Goal: Task Accomplishment & Management: Use online tool/utility

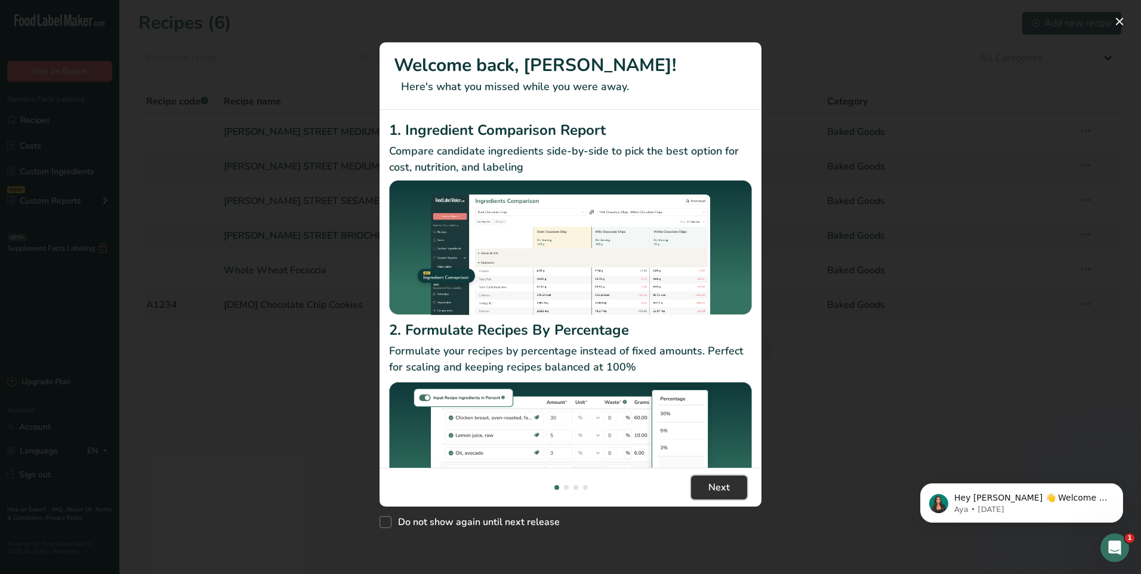
click at [726, 488] on span "Next" at bounding box center [718, 487] width 21 height 14
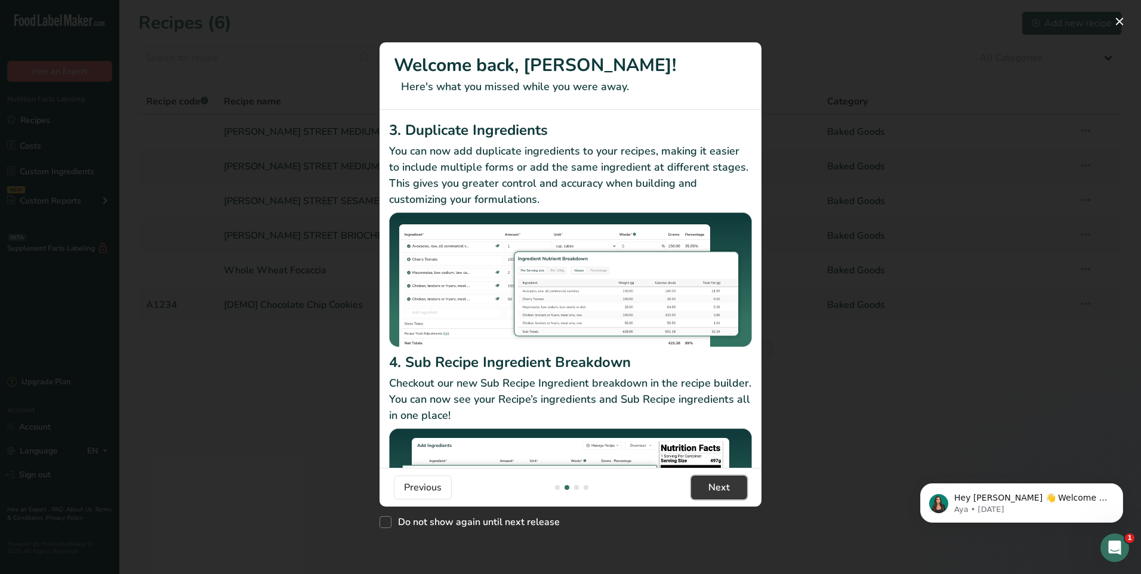
drag, startPoint x: 739, startPoint y: 488, endPoint x: 776, endPoint y: 468, distance: 41.9
click at [739, 488] on button "Next" at bounding box center [719, 488] width 56 height 24
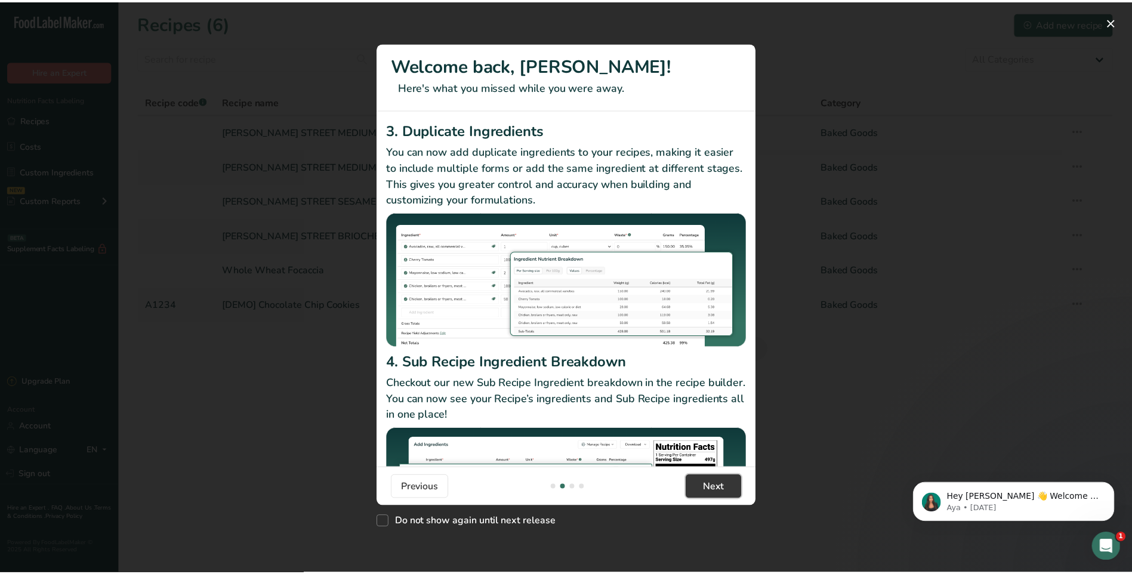
scroll to position [0, 764]
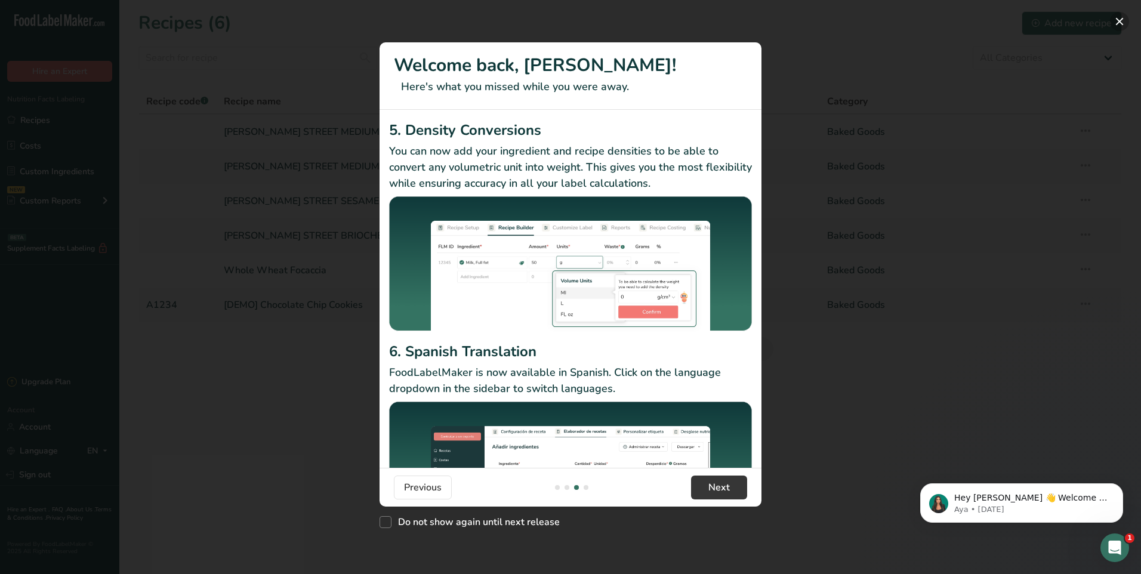
drag, startPoint x: 1124, startPoint y: 23, endPoint x: 1115, endPoint y: 32, distance: 12.2
click at [1124, 22] on button "New Features" at bounding box center [1119, 21] width 19 height 19
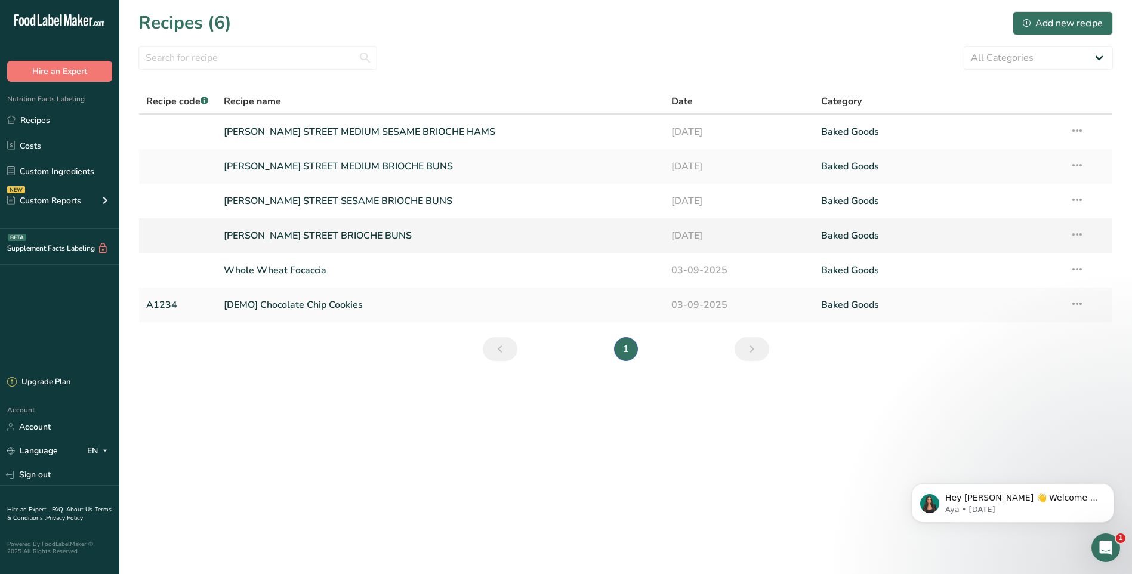
drag, startPoint x: 451, startPoint y: 229, endPoint x: 465, endPoint y: 234, distance: 14.7
click at [451, 229] on link "[PERSON_NAME] STREET BRIOCHE BUNS" at bounding box center [441, 235] width 434 height 25
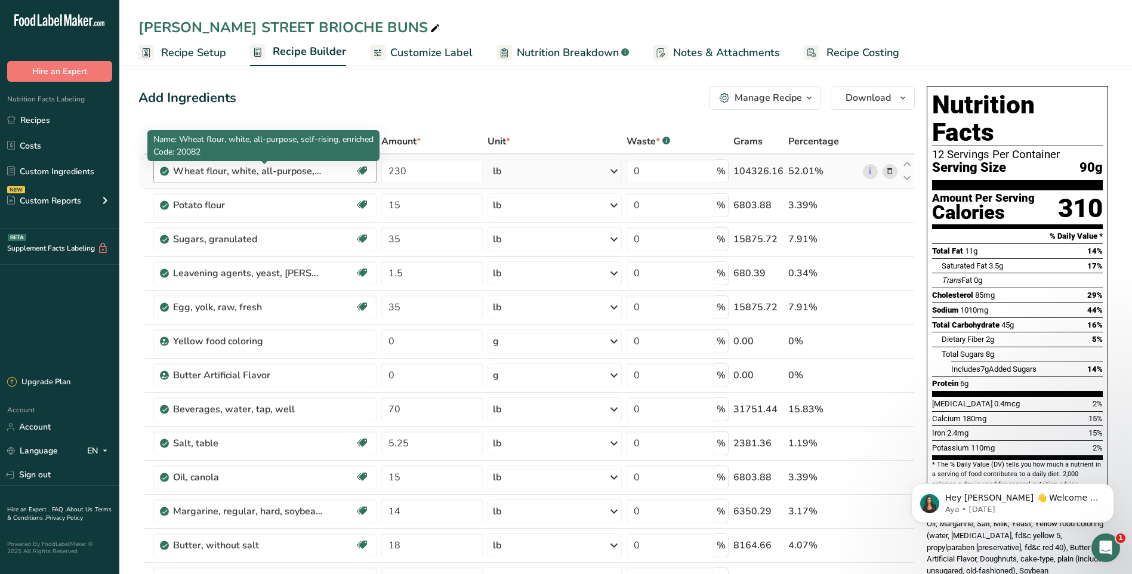
click at [274, 176] on div "Wheat flour, white, all-purpose, self-rising, enriched" at bounding box center [247, 171] width 149 height 14
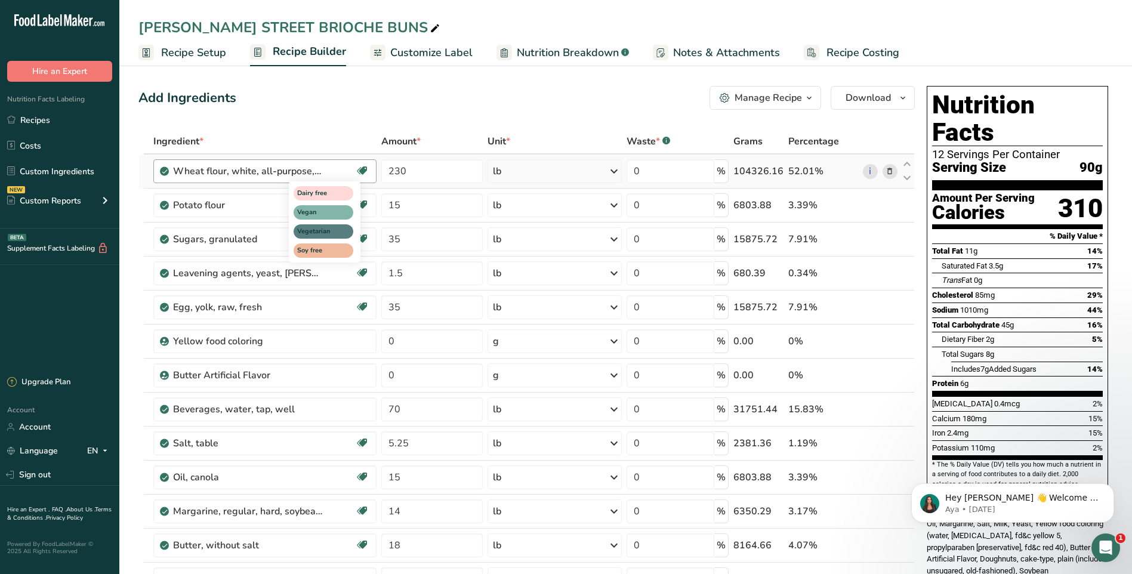
click at [367, 173] on icon at bounding box center [362, 171] width 12 height 19
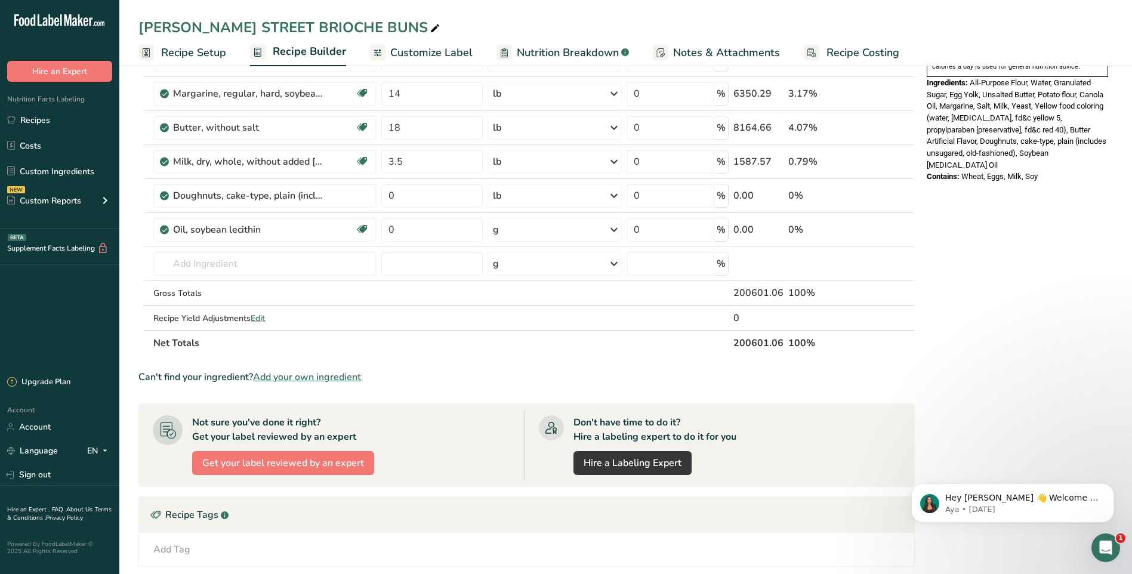
scroll to position [60, 0]
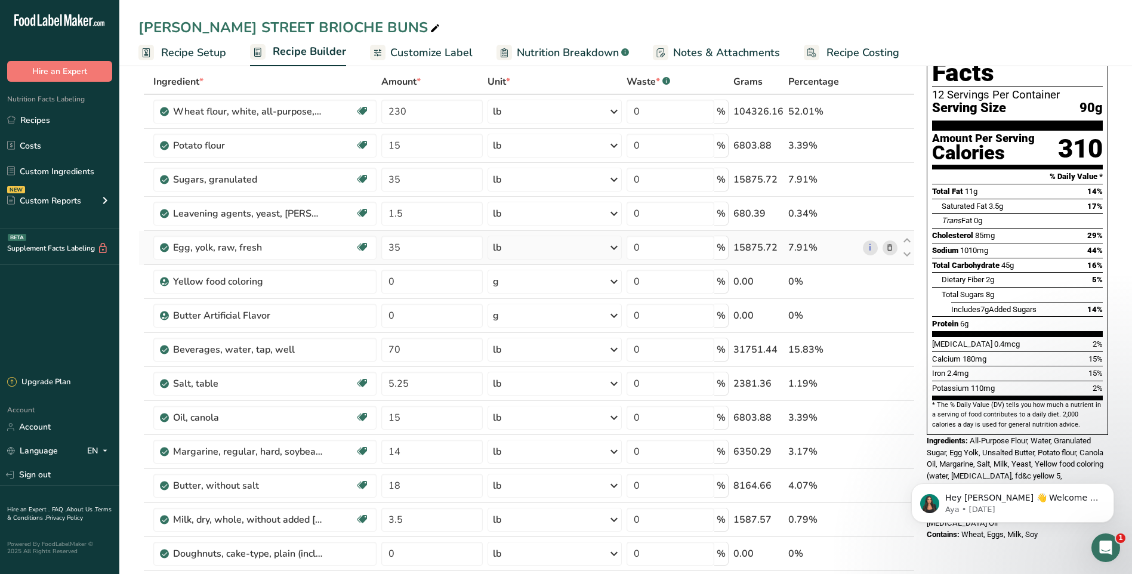
click at [890, 251] on icon at bounding box center [890, 248] width 8 height 13
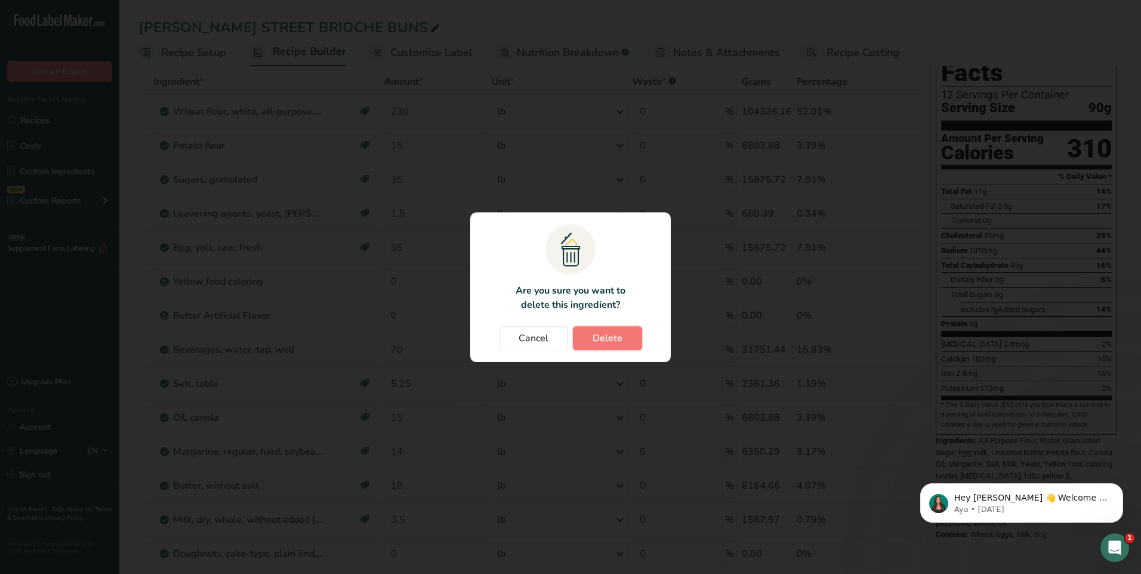
drag, startPoint x: 595, startPoint y: 338, endPoint x: 560, endPoint y: 358, distance: 39.8
click at [596, 338] on span "Delete" at bounding box center [608, 338] width 30 height 14
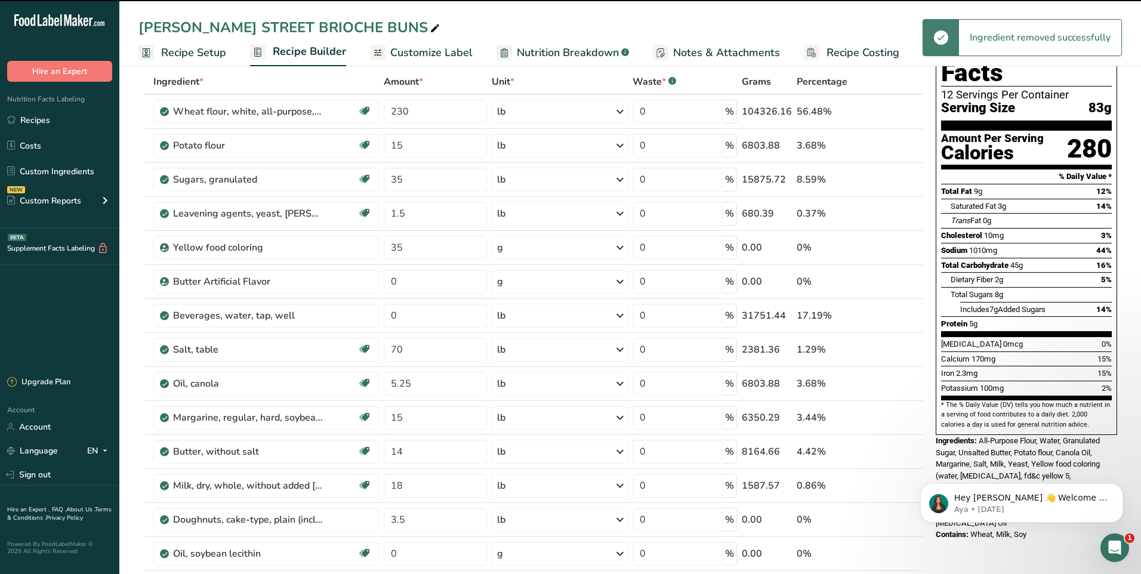
type input "0"
type input "70"
type input "5.25"
type input "15"
type input "14"
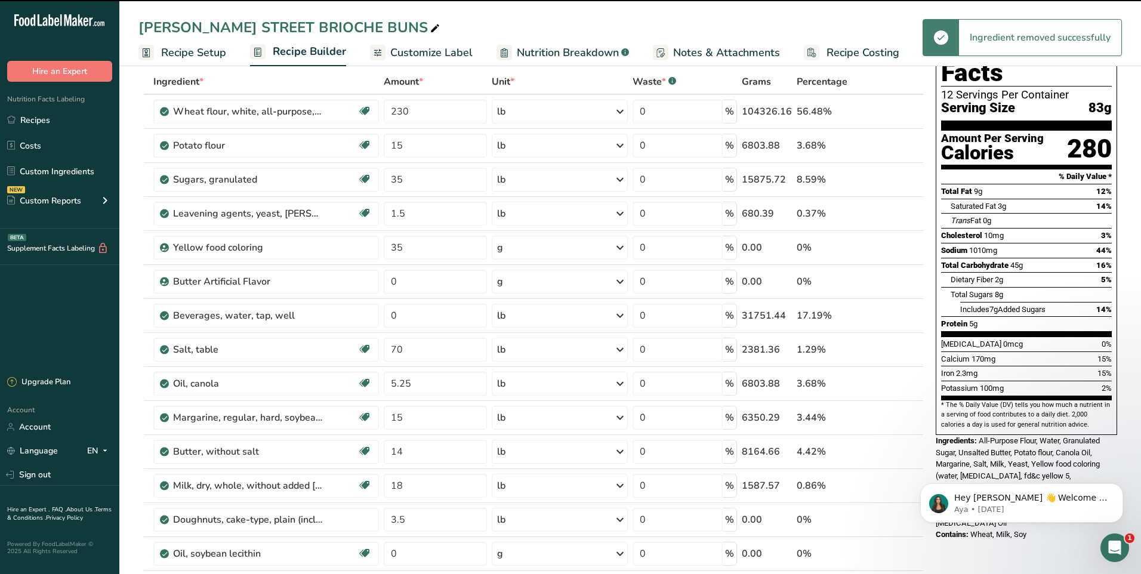
type input "18"
type input "3.5"
type input "0"
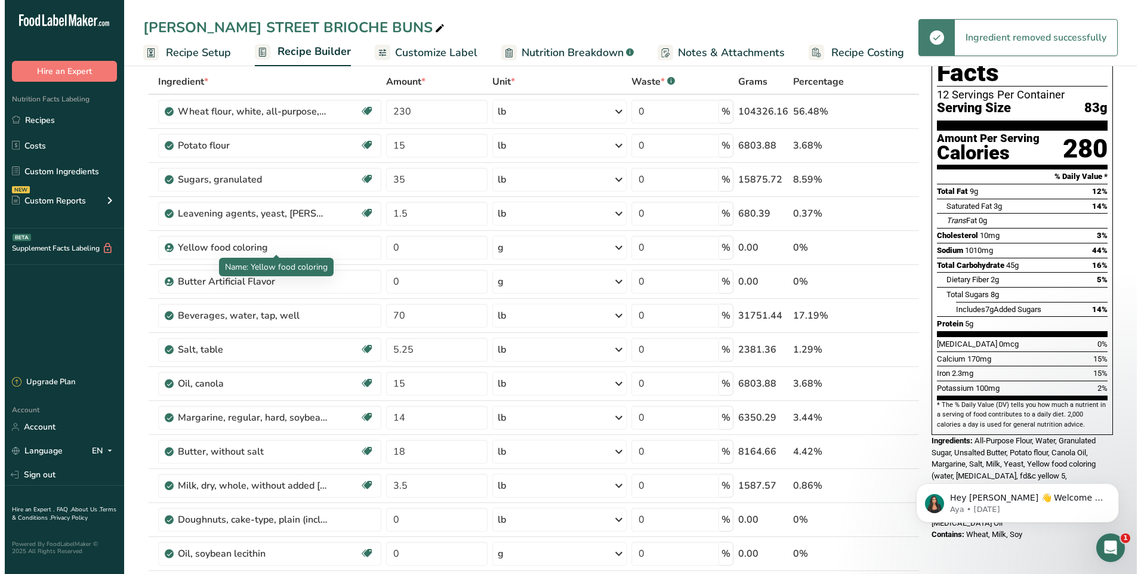
scroll to position [477, 0]
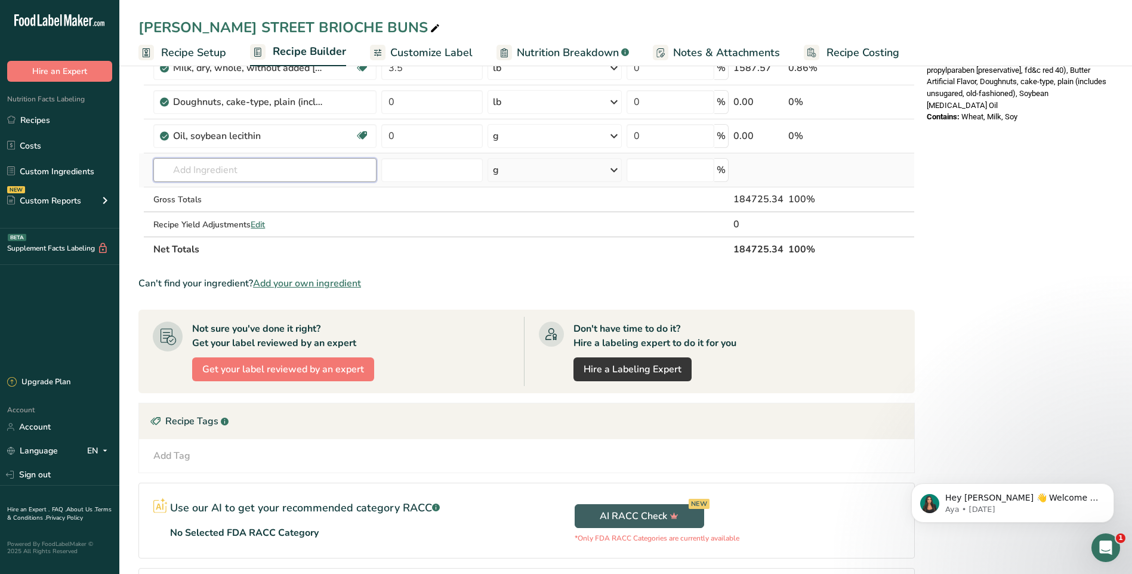
click at [244, 159] on input "text" at bounding box center [264, 170] width 223 height 24
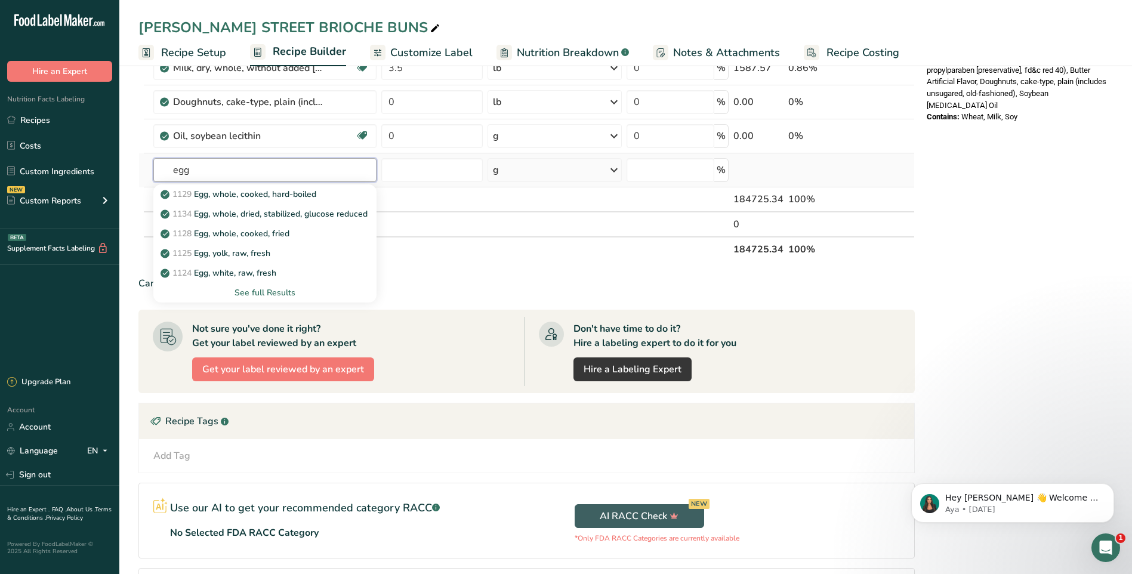
type input "egg"
click at [268, 294] on div "See full Results" at bounding box center [265, 292] width 204 height 13
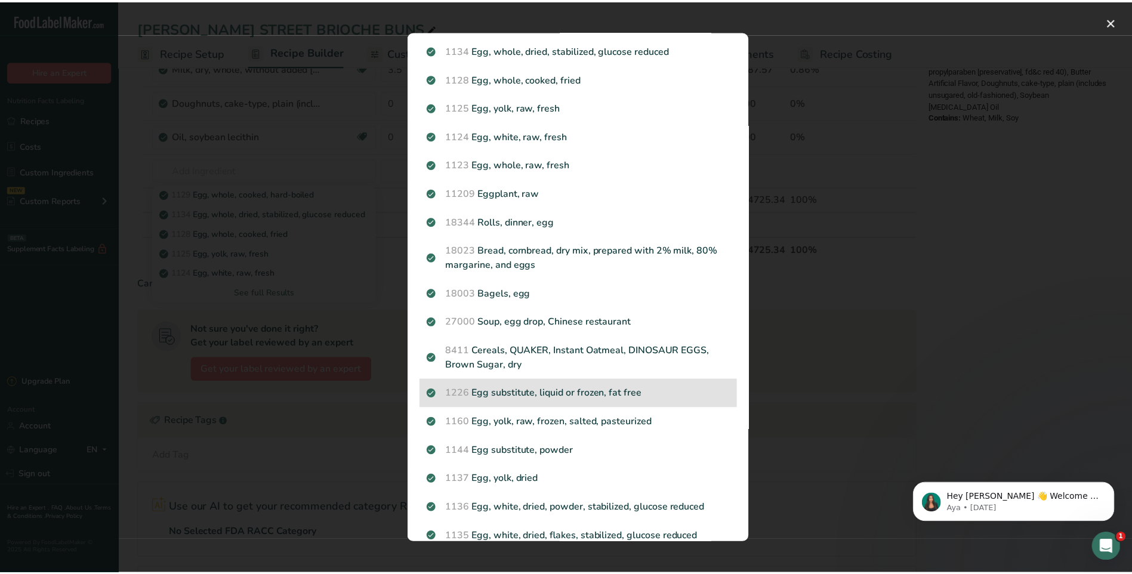
scroll to position [0, 0]
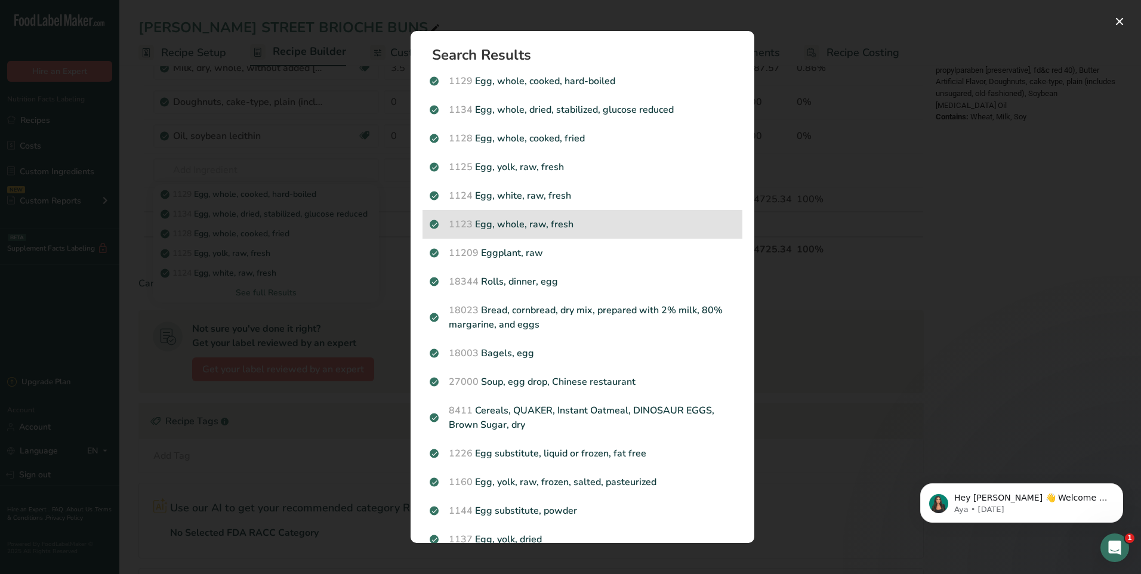
click at [534, 227] on p "1123 Egg, whole, raw, fresh" at bounding box center [583, 224] width 306 height 14
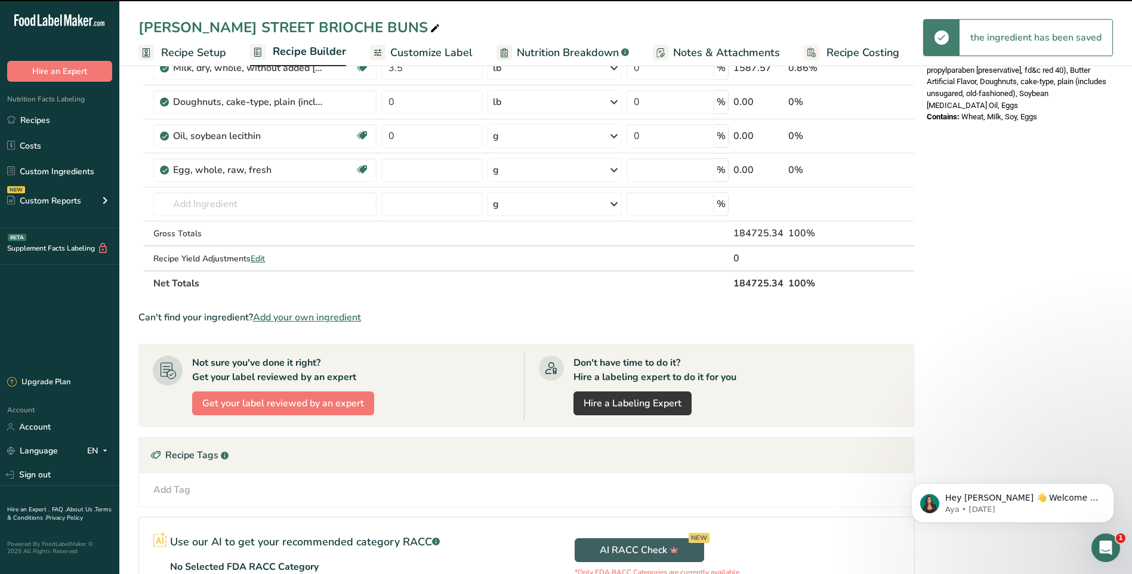
type input "0"
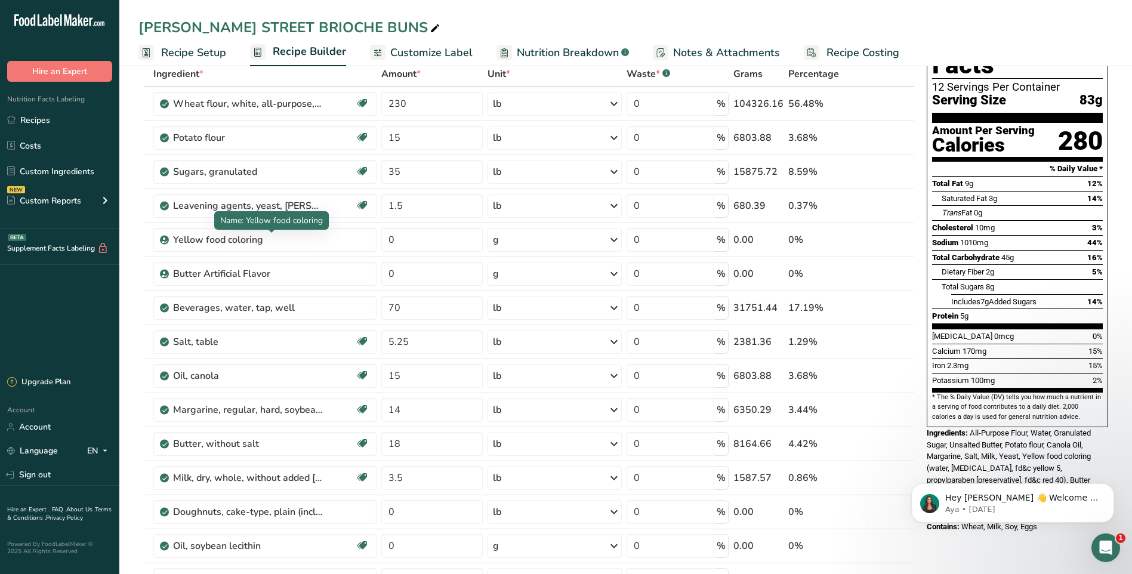
scroll to position [60, 0]
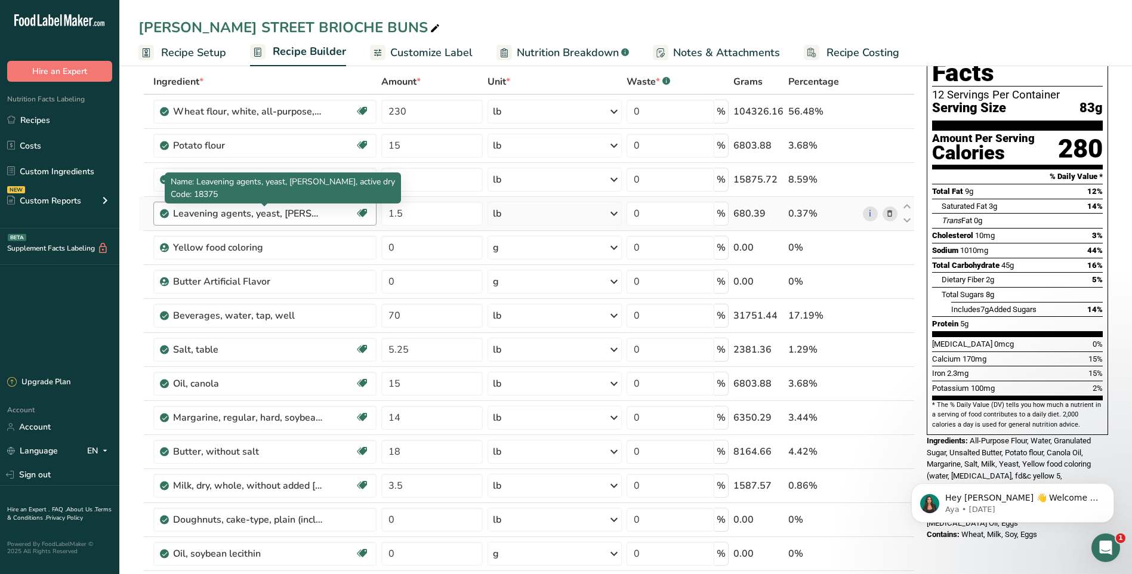
click at [298, 214] on div "Leavening agents, yeast, [PERSON_NAME], active dry" at bounding box center [247, 213] width 149 height 14
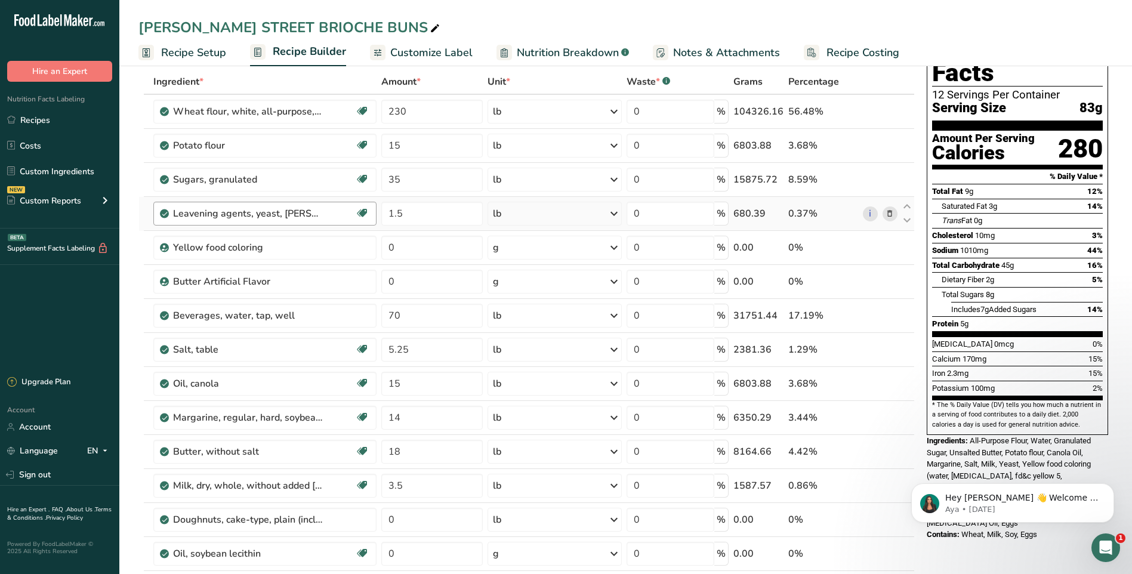
click at [298, 214] on div "Leavening agents, yeast, [PERSON_NAME], active dry" at bounding box center [247, 213] width 149 height 14
click at [127, 251] on section "Add Ingredients Manage Recipe Delete Recipe Duplicate Recipe Scale Recipe Save …" at bounding box center [625, 562] width 1013 height 1121
click at [890, 251] on icon at bounding box center [890, 248] width 8 height 13
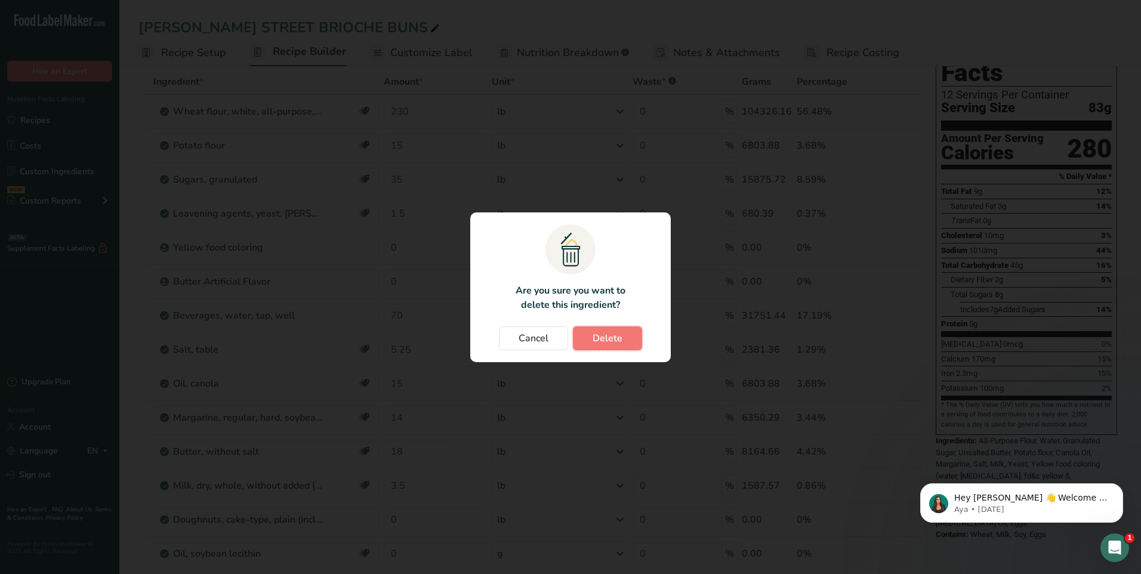
drag, startPoint x: 619, startPoint y: 339, endPoint x: 660, endPoint y: 328, distance: 42.6
click at [619, 337] on span "Delete" at bounding box center [608, 338] width 30 height 14
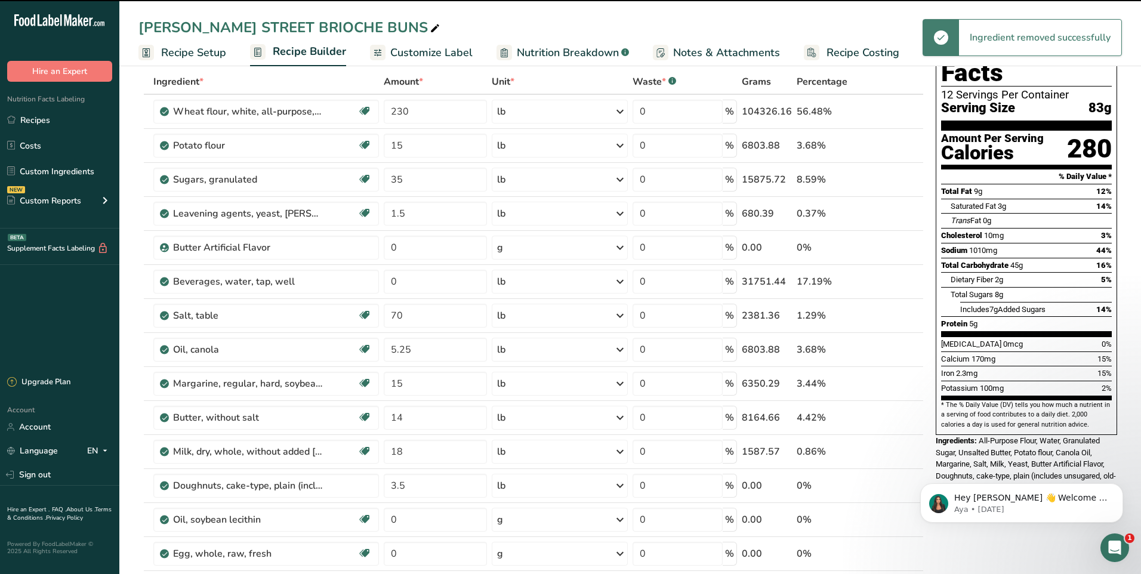
type input "70"
type input "5.25"
type input "15"
type input "14"
type input "18"
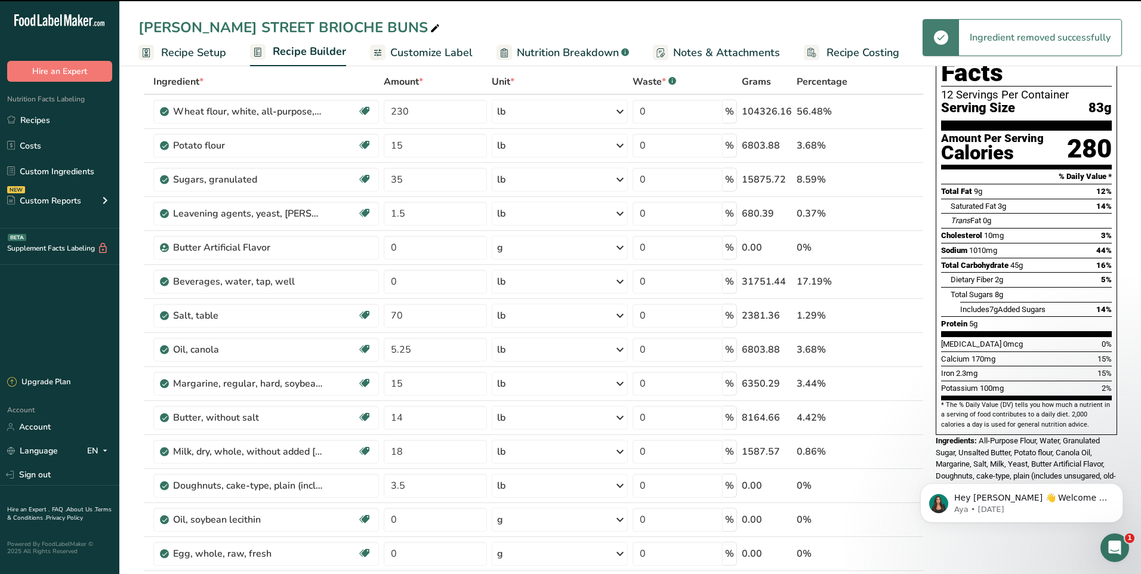
type input "3.5"
type input "0"
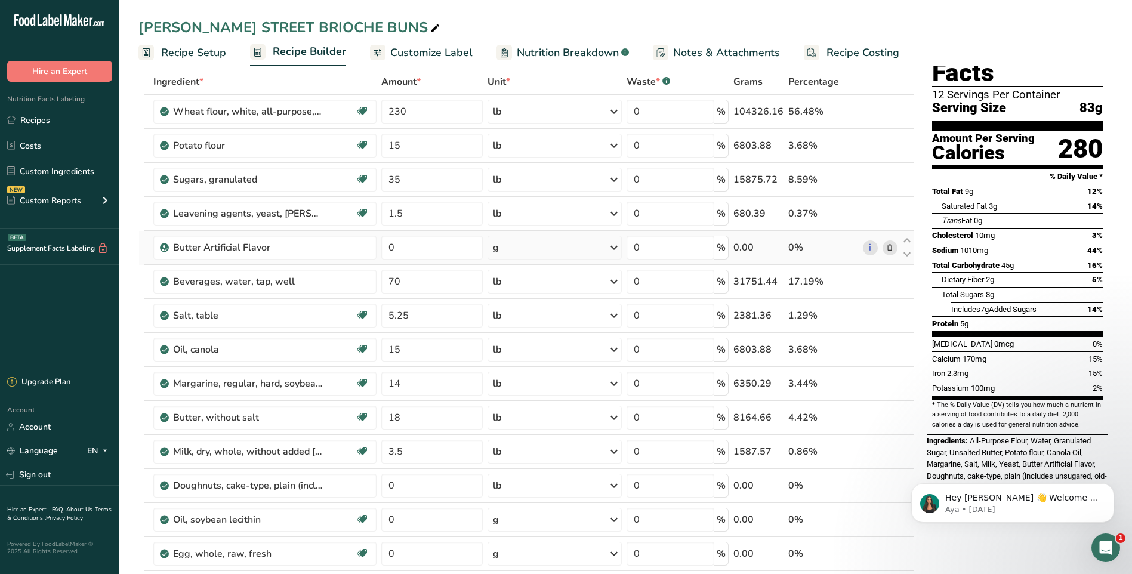
click at [891, 248] on icon at bounding box center [890, 248] width 8 height 13
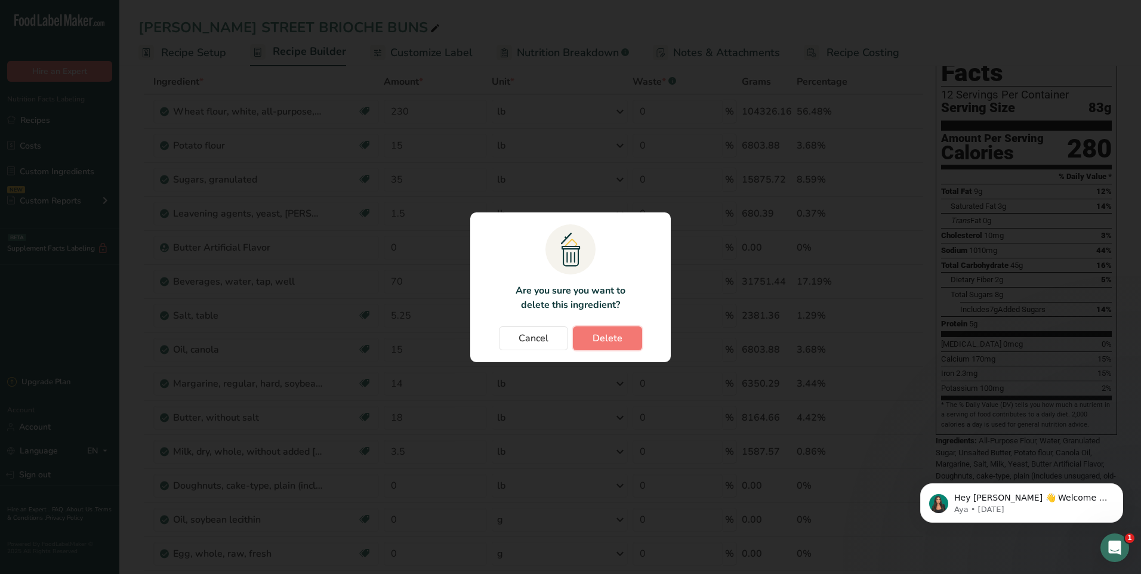
drag, startPoint x: 617, startPoint y: 338, endPoint x: 623, endPoint y: 335, distance: 6.7
click at [618, 338] on span "Delete" at bounding box center [608, 338] width 30 height 14
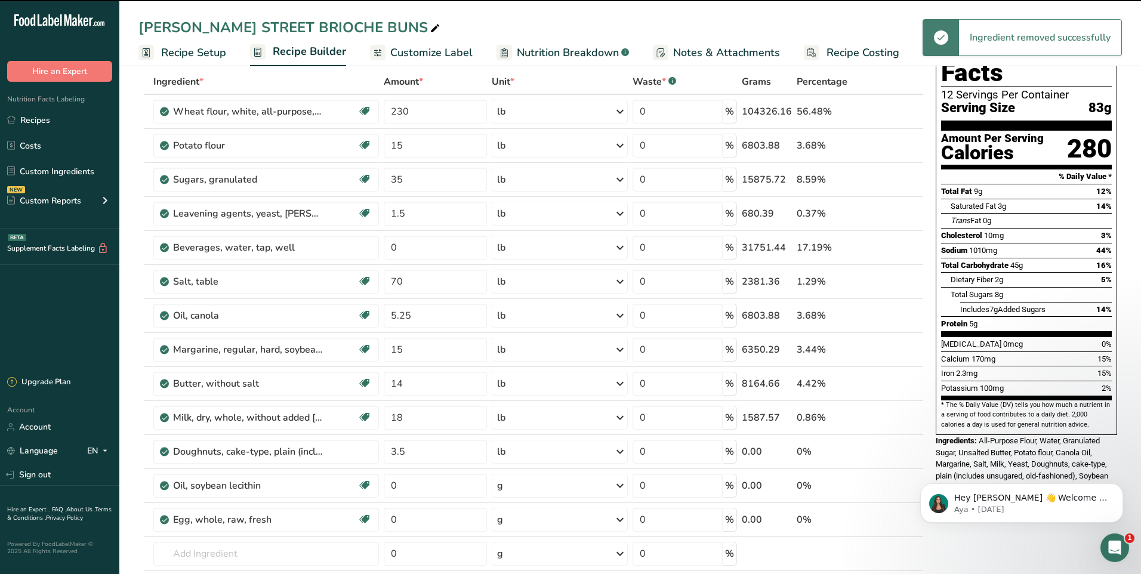
type input "70"
type input "5.25"
type input "15"
type input "14"
type input "18"
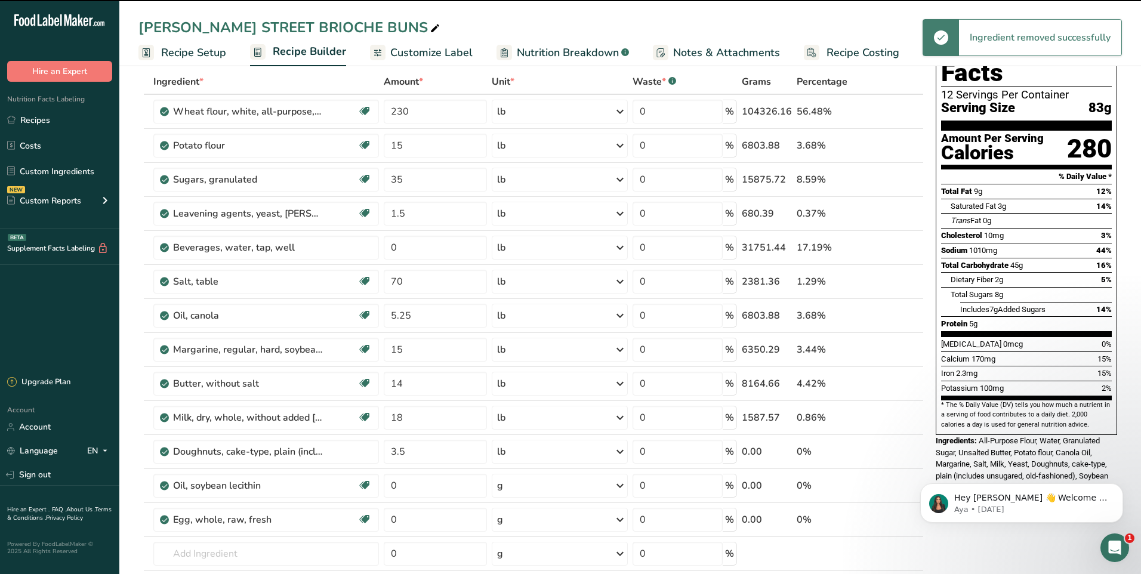
type input "3.5"
type input "0"
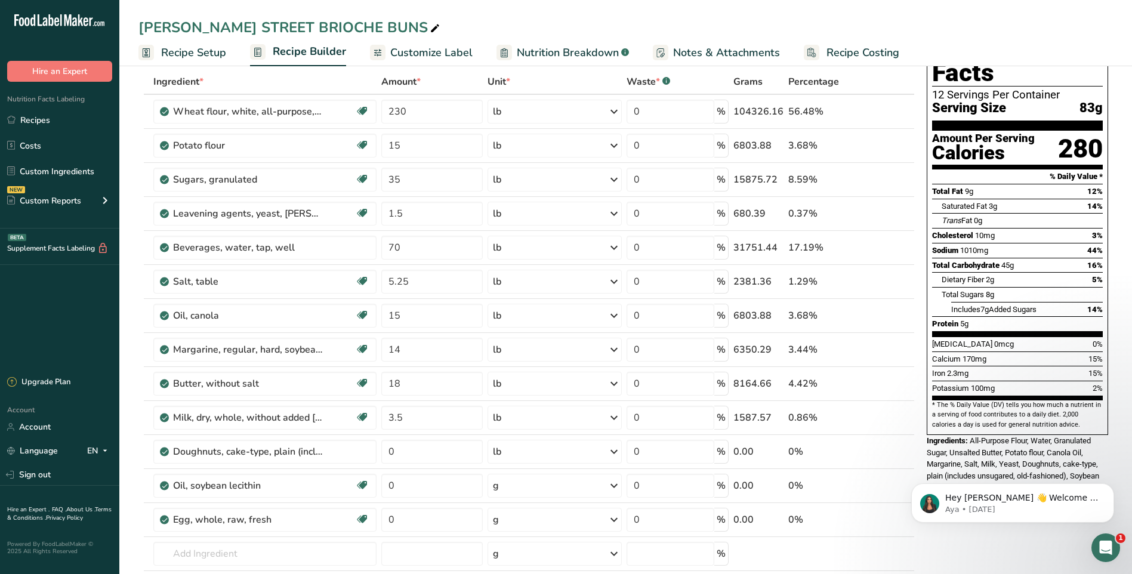
click at [893, 454] on icon at bounding box center [890, 452] width 8 height 13
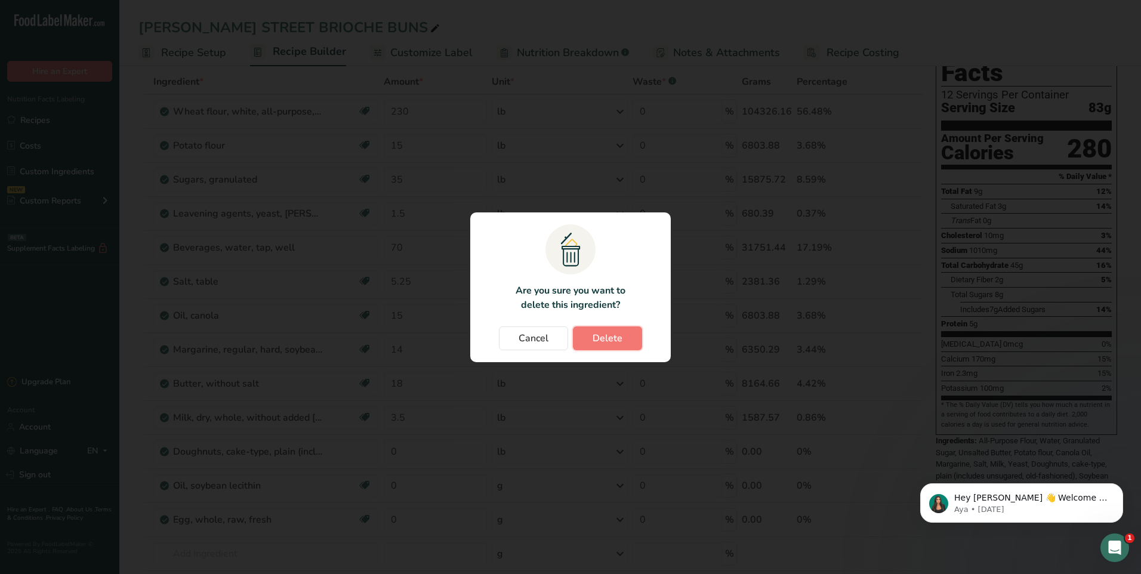
drag, startPoint x: 612, startPoint y: 341, endPoint x: 630, endPoint y: 357, distance: 23.7
click at [612, 342] on span "Delete" at bounding box center [608, 338] width 30 height 14
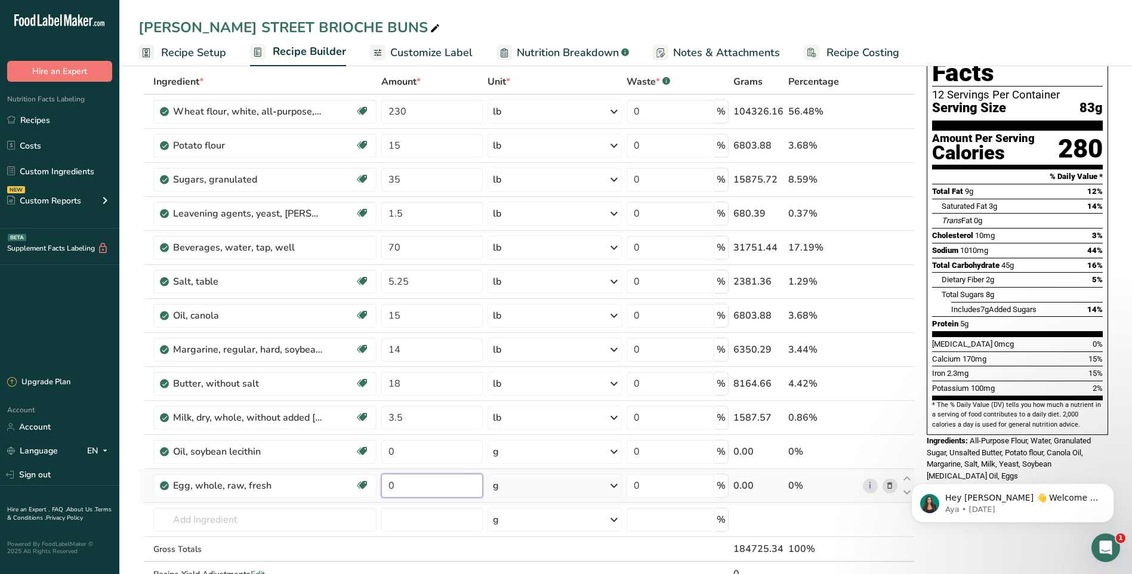
click at [403, 485] on input "0" at bounding box center [432, 486] width 102 height 24
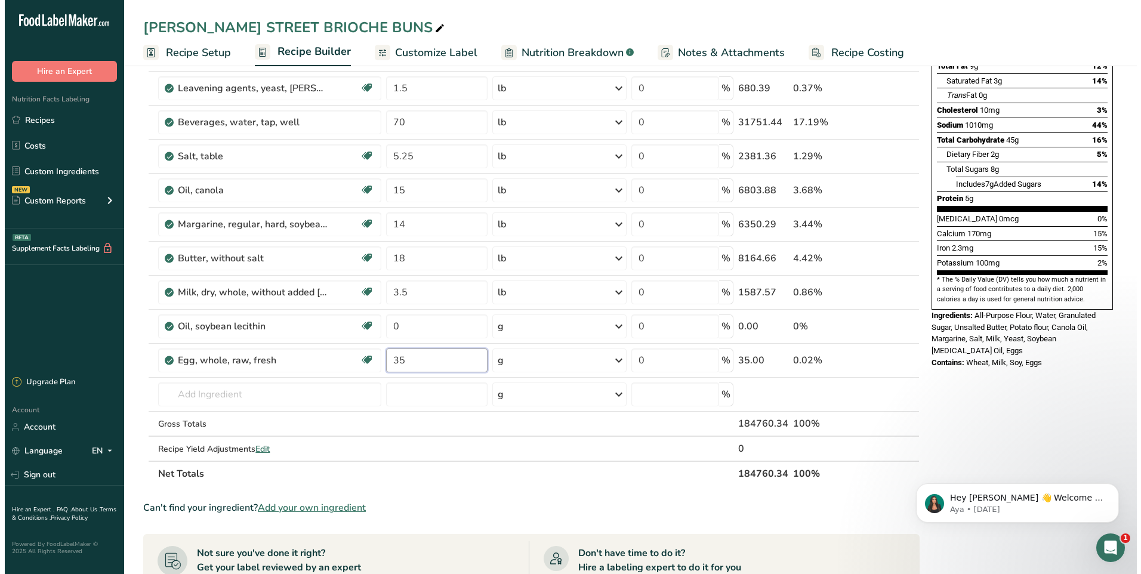
scroll to position [239, 0]
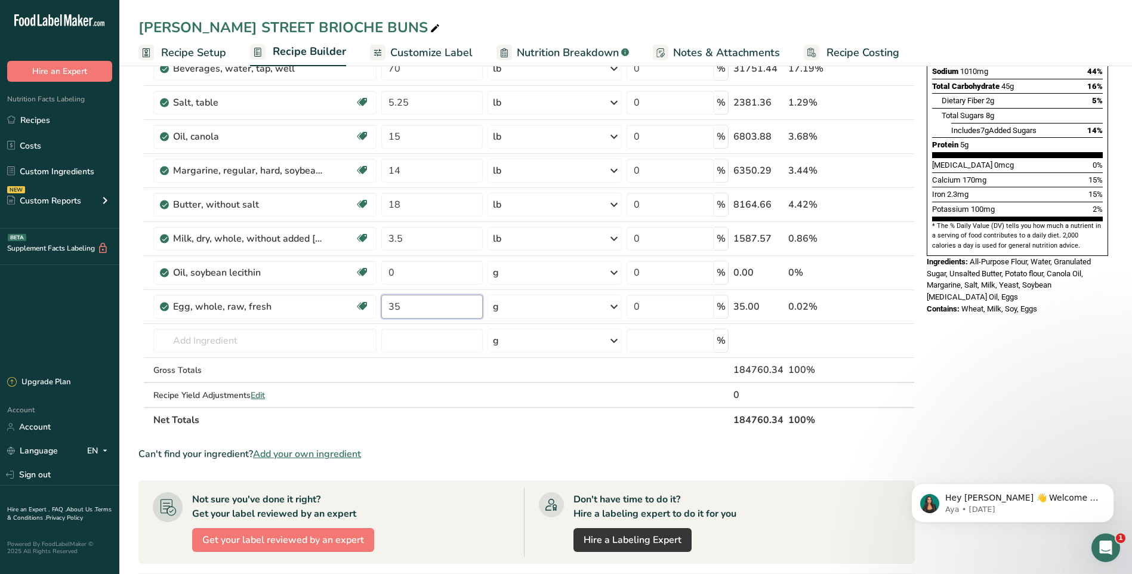
type input "35"
drag, startPoint x: 547, startPoint y: 451, endPoint x: 565, endPoint y: 437, distance: 22.1
click at [548, 450] on div "Can't find your ingredient? Add your own ingredient" at bounding box center [526, 454] width 776 height 14
click at [891, 170] on icon at bounding box center [890, 171] width 8 height 13
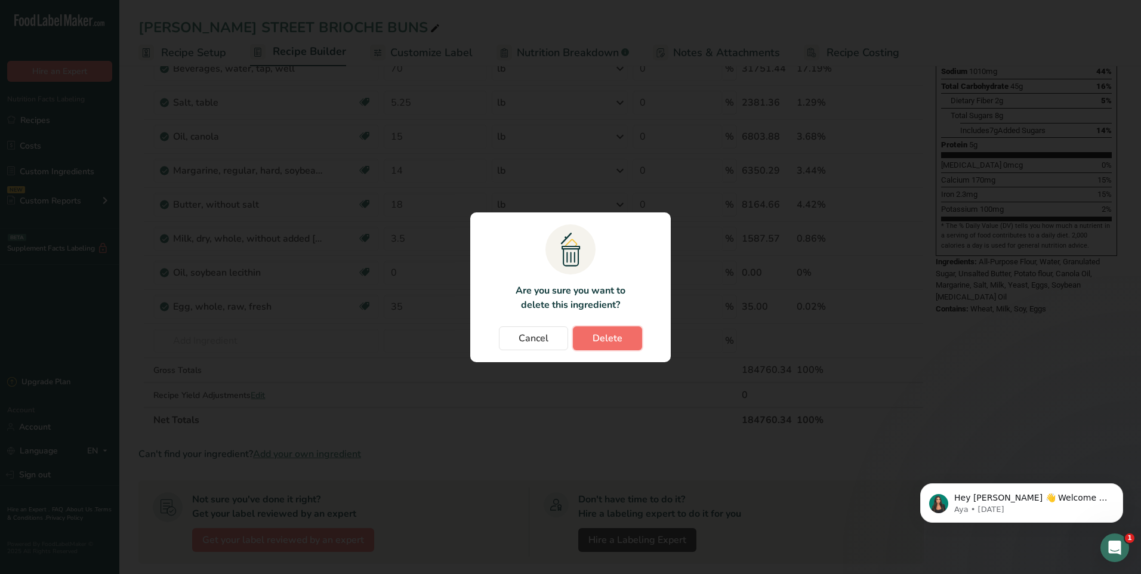
click at [609, 329] on button "Delete" at bounding box center [607, 338] width 69 height 24
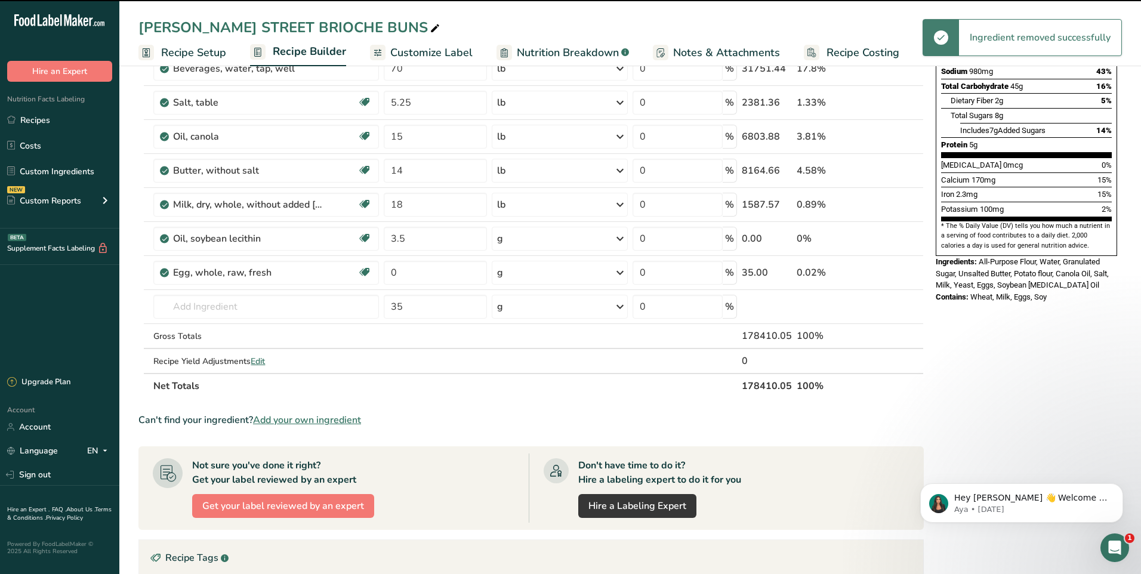
type input "18"
type input "3.5"
type input "0"
type input "35"
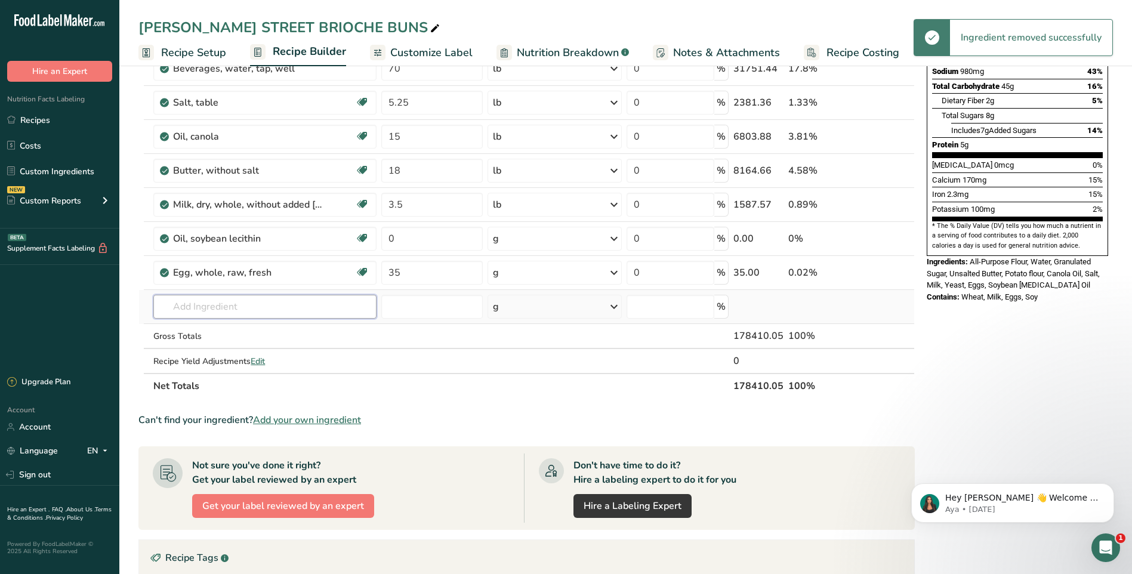
click at [244, 315] on input "text" at bounding box center [264, 307] width 223 height 24
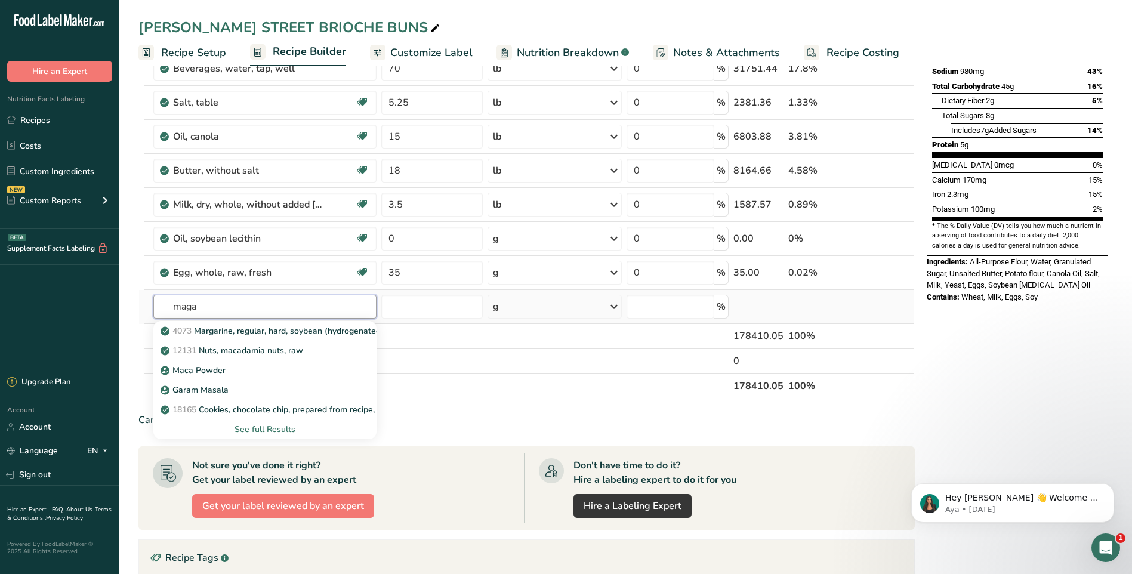
type input "maga"
click at [287, 429] on div "See full Results" at bounding box center [265, 429] width 204 height 13
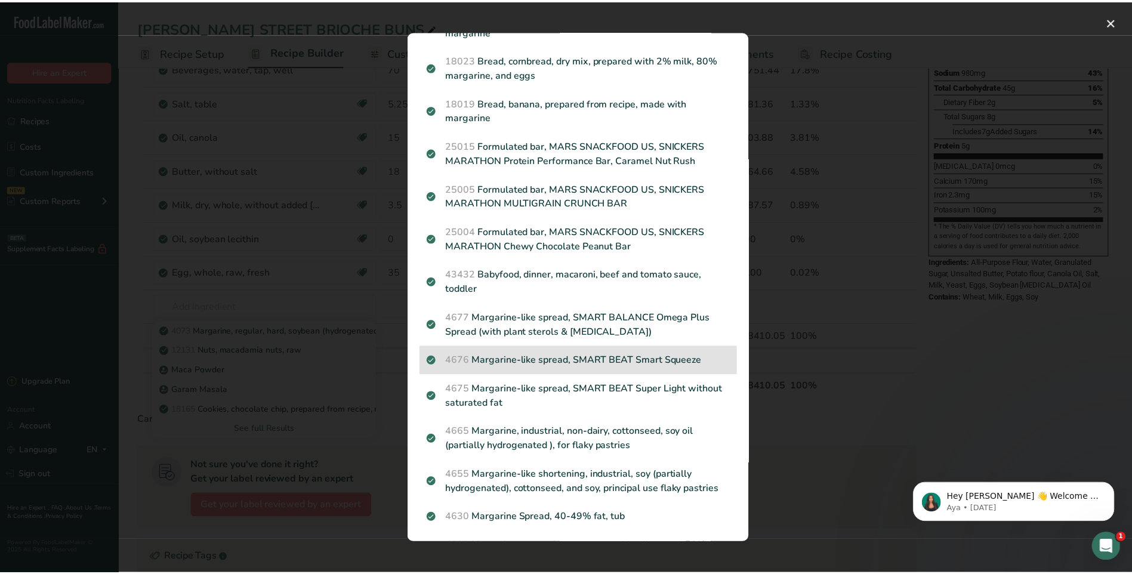
scroll to position [0, 0]
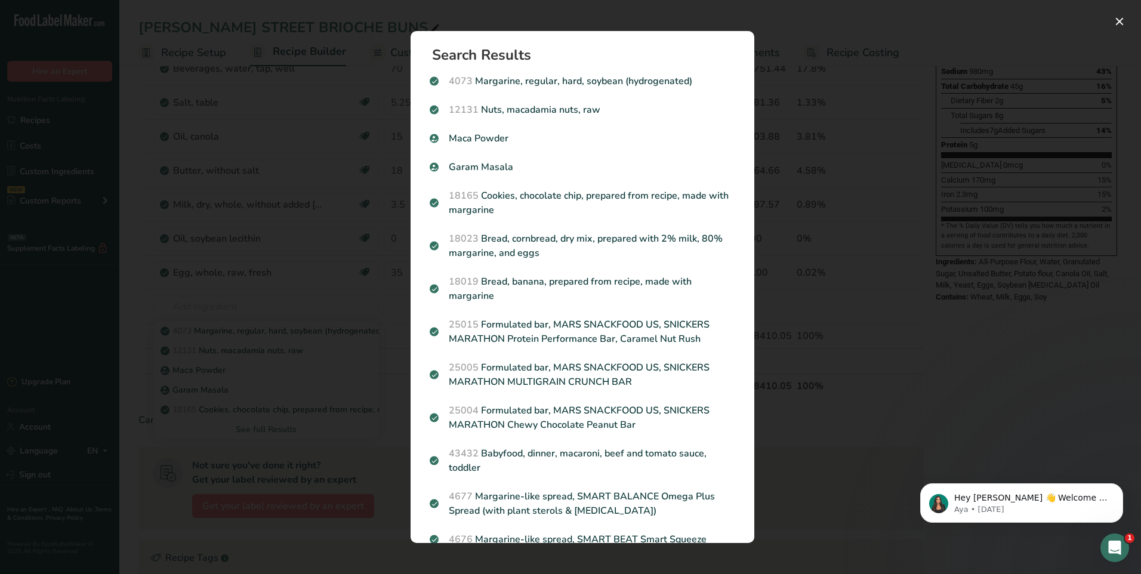
click at [1007, 366] on div "Search results modal" at bounding box center [570, 287] width 1141 height 574
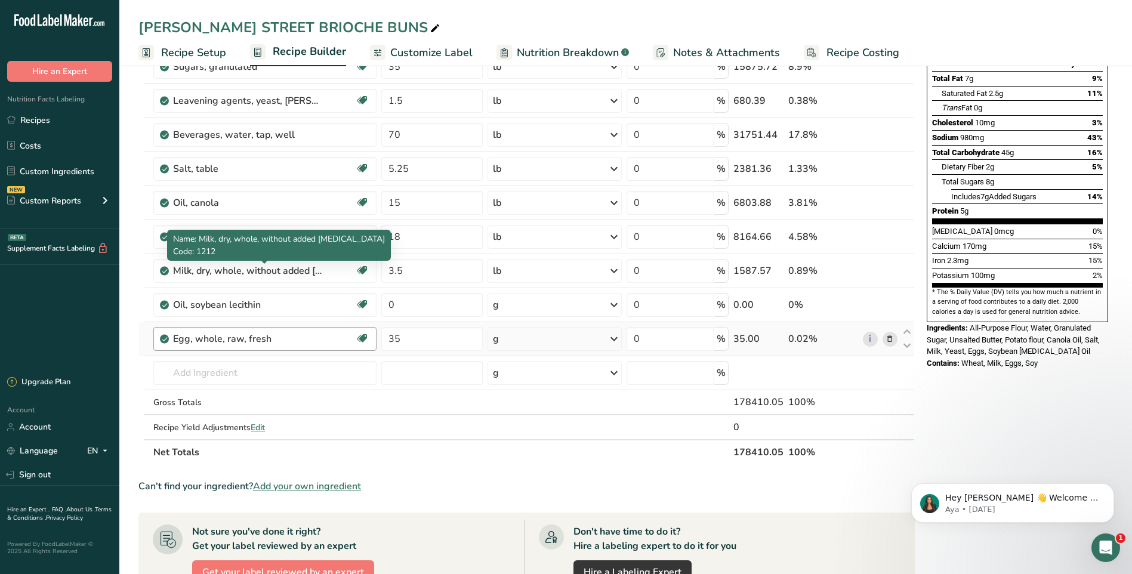
scroll to position [179, 0]
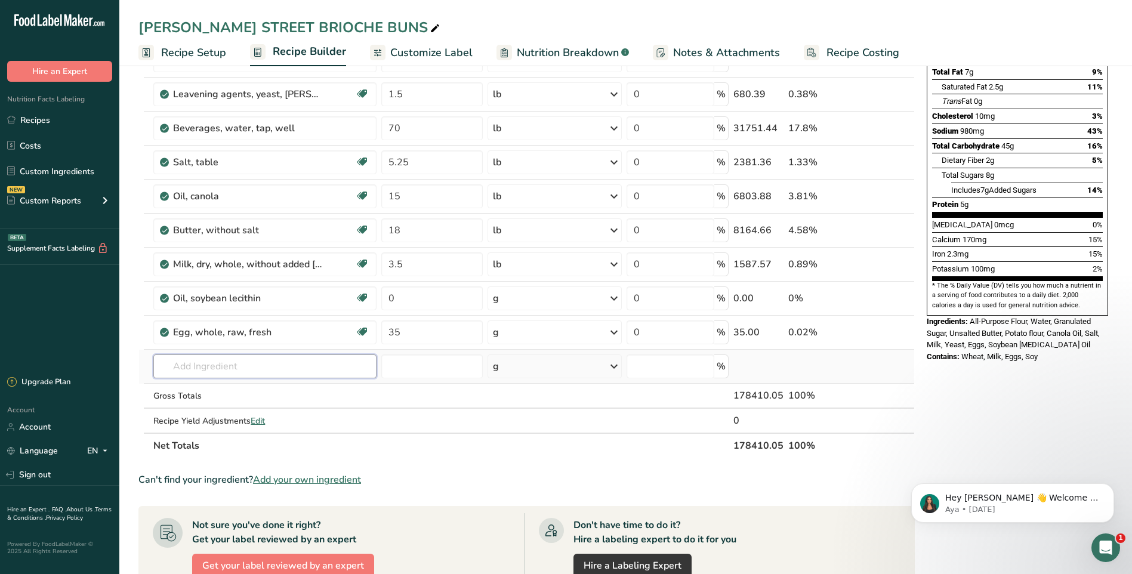
click at [317, 371] on input "text" at bounding box center [264, 366] width 223 height 24
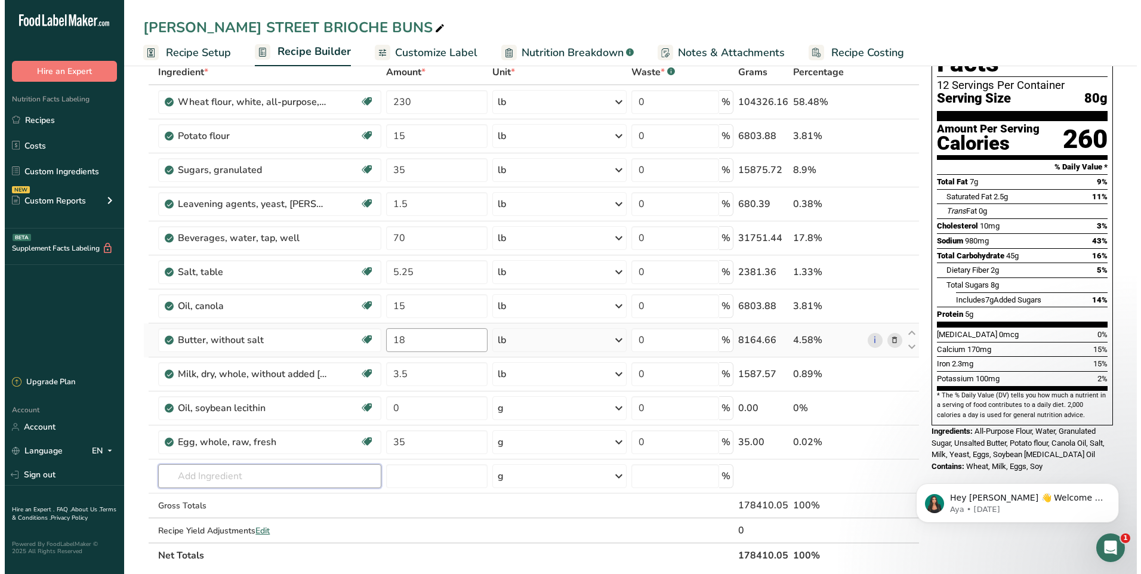
scroll to position [60, 0]
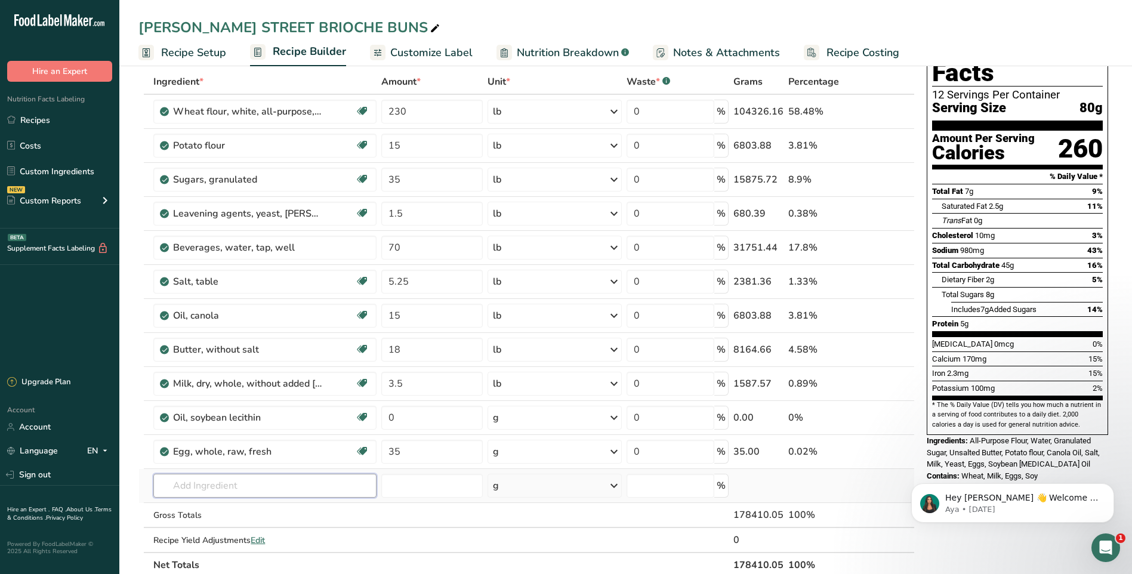
click at [301, 483] on input "text" at bounding box center [264, 486] width 223 height 24
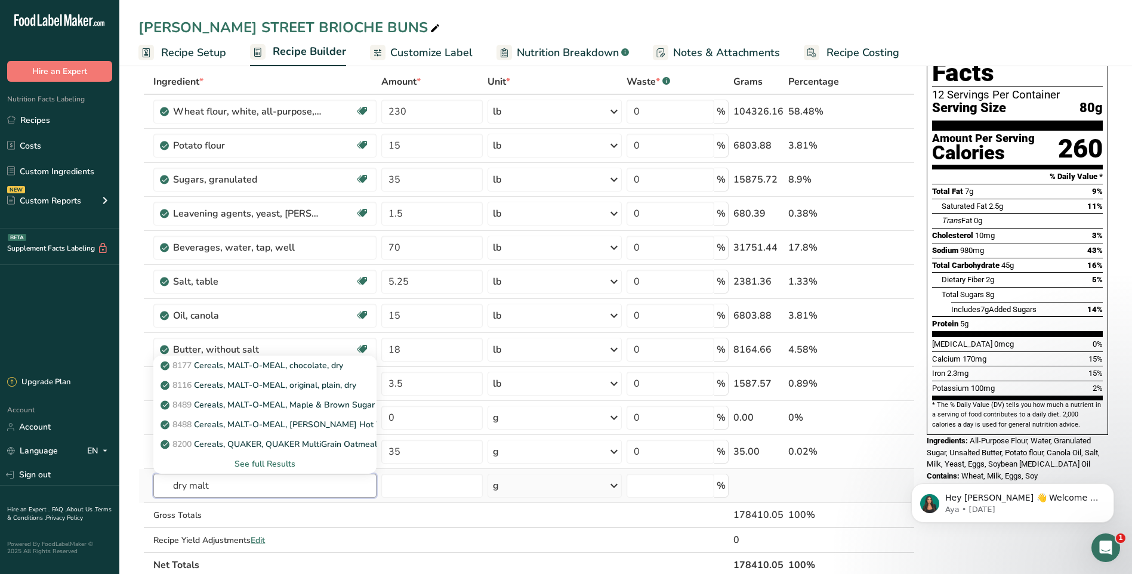
type input "dry malt"
click at [276, 462] on div "See full Results" at bounding box center [265, 464] width 204 height 13
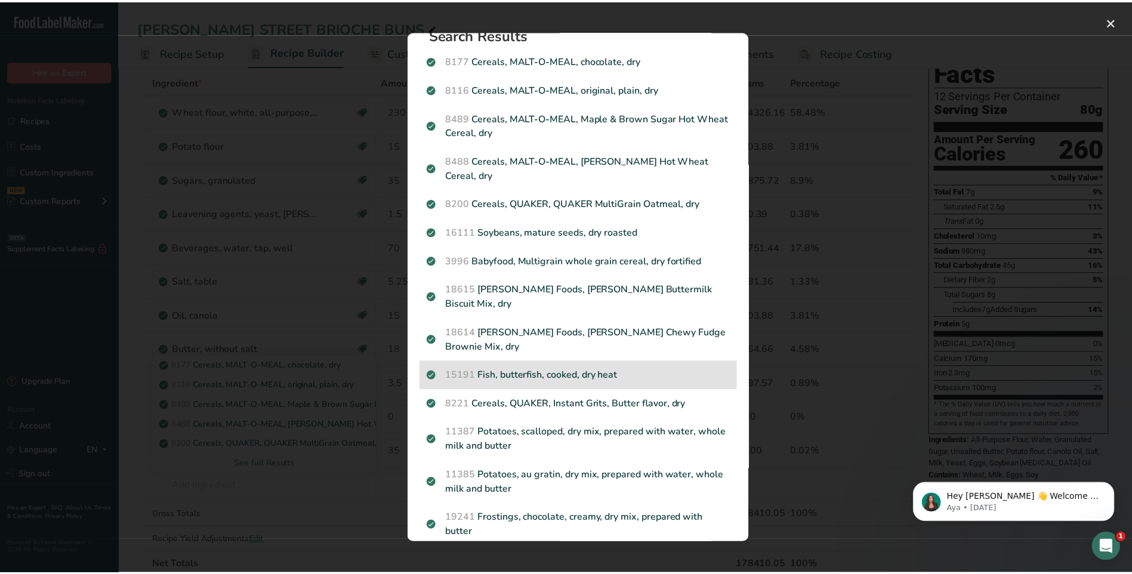
scroll to position [0, 0]
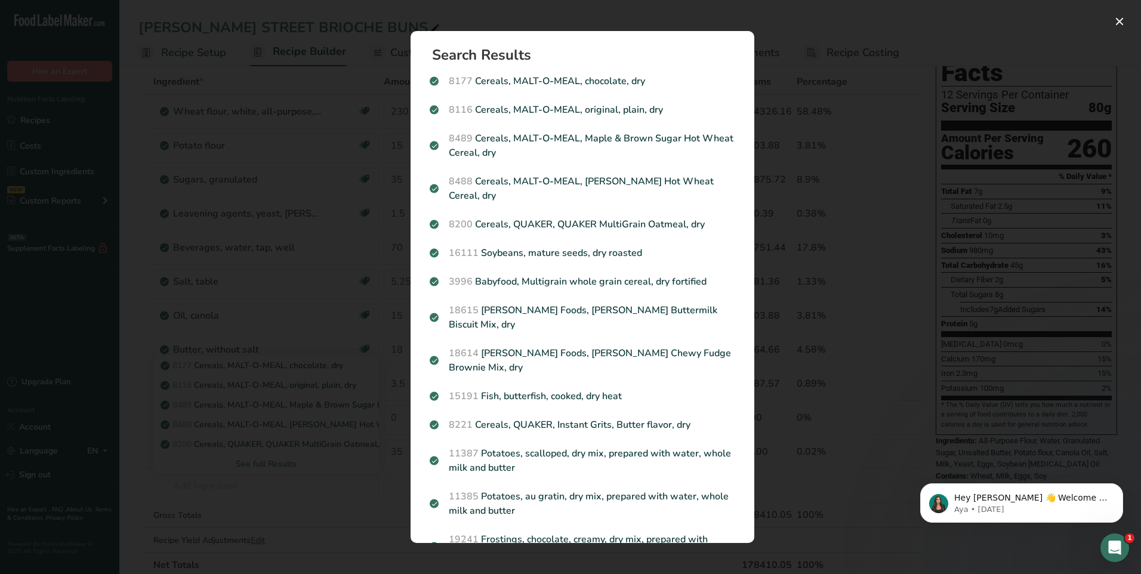
click at [902, 168] on div "Search results modal" at bounding box center [570, 287] width 1141 height 574
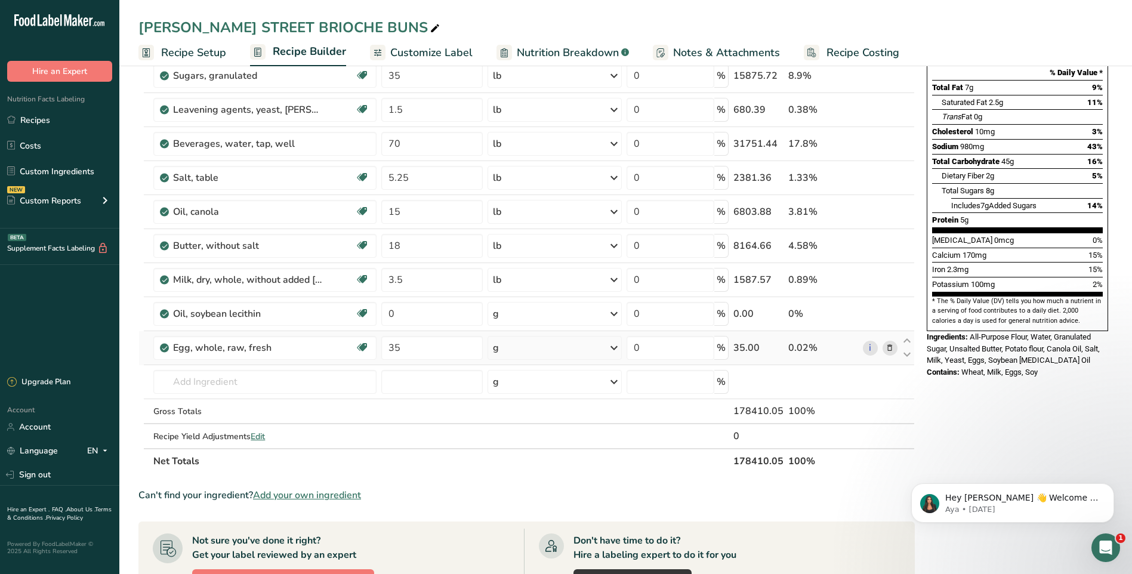
scroll to position [179, 0]
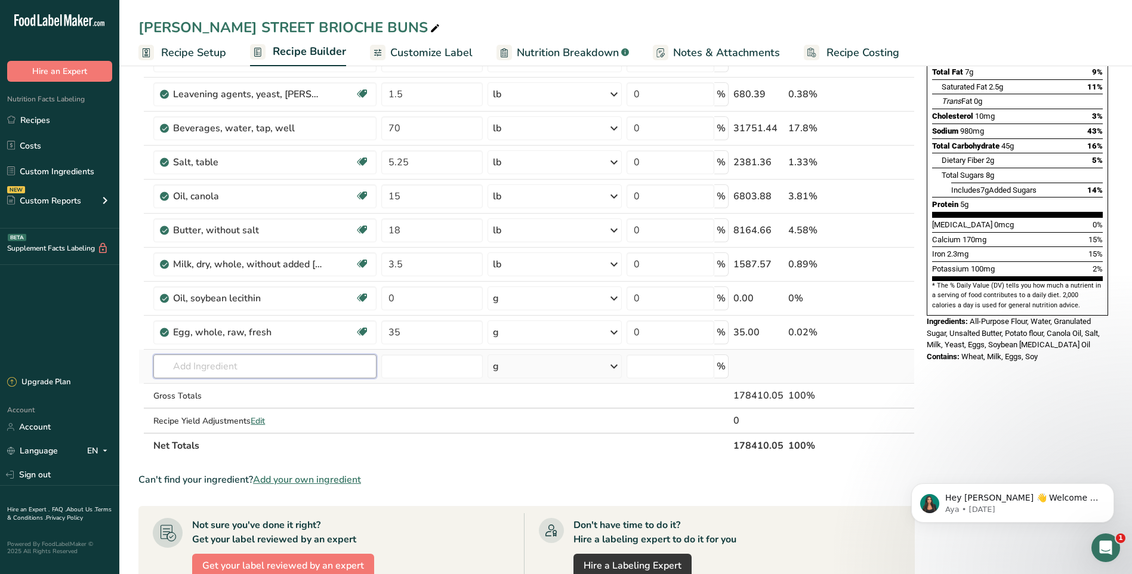
click at [219, 368] on input "text" at bounding box center [264, 366] width 223 height 24
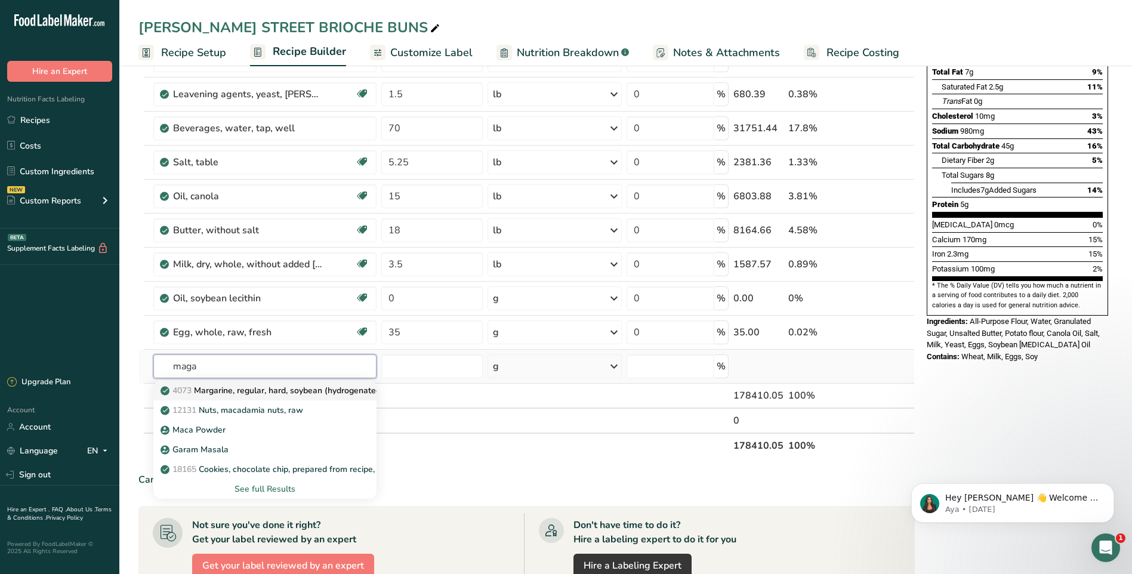
type input "maga"
click at [288, 386] on p "4073 Margarine, regular, hard, soybean (hydrogenated)" at bounding box center [273, 390] width 221 height 13
type input "Margarine, regular, hard, soybean (hydrogenated)"
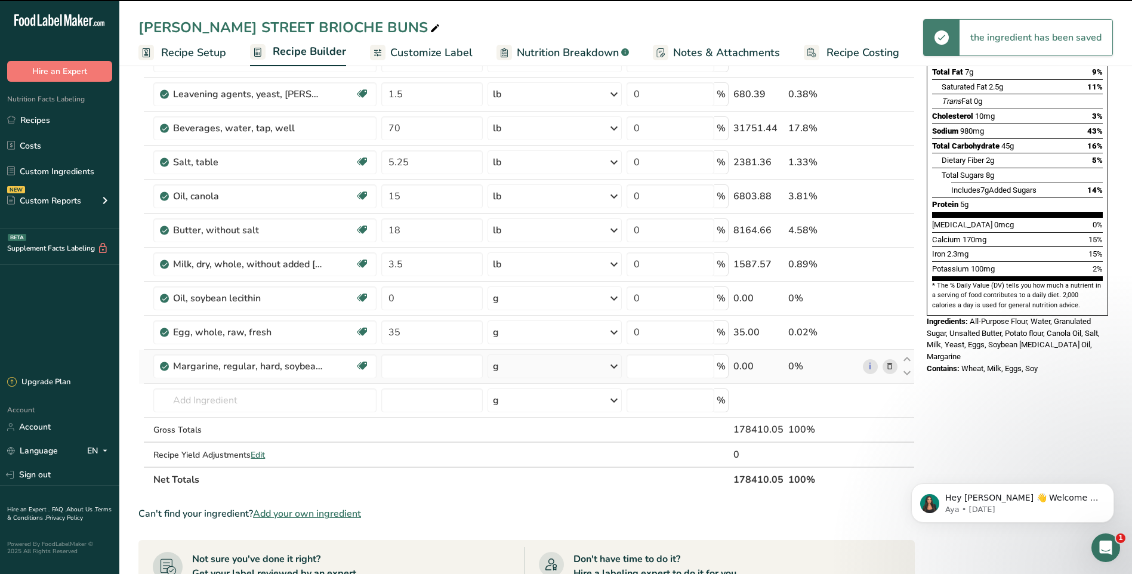
type input "0"
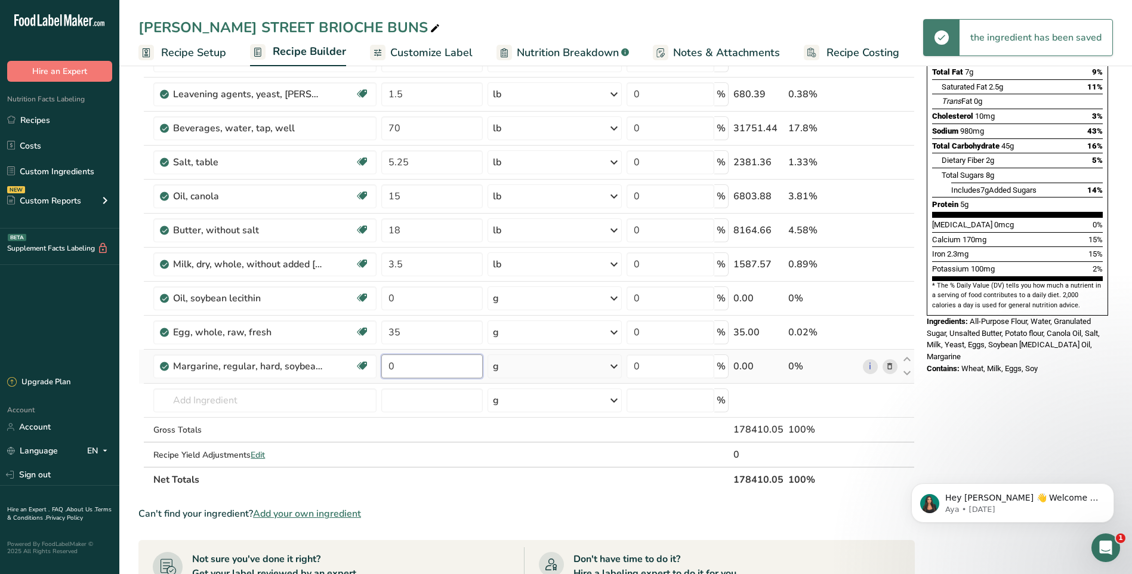
click at [420, 368] on input "0" at bounding box center [432, 366] width 102 height 24
type input "14"
click at [541, 475] on div "Ingredient * Amount * Unit * Waste * .a-a{fill:#347362;}.b-a{fill:#fff;} Grams …" at bounding box center [526, 221] width 776 height 542
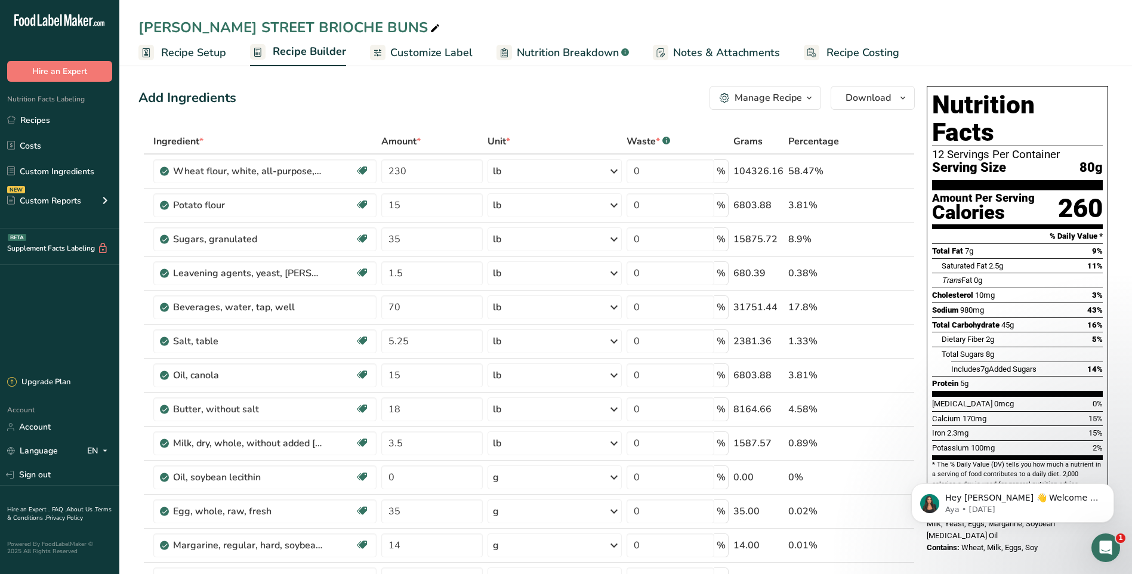
scroll to position [358, 0]
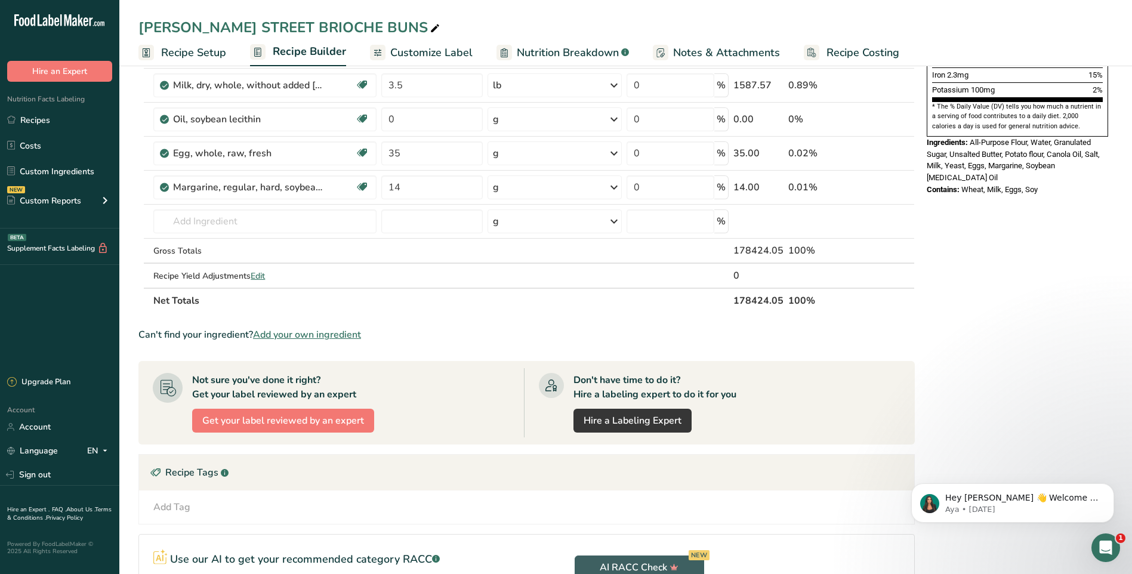
click at [492, 337] on div "Can't find your ingredient? Add your own ingredient" at bounding box center [526, 335] width 776 height 14
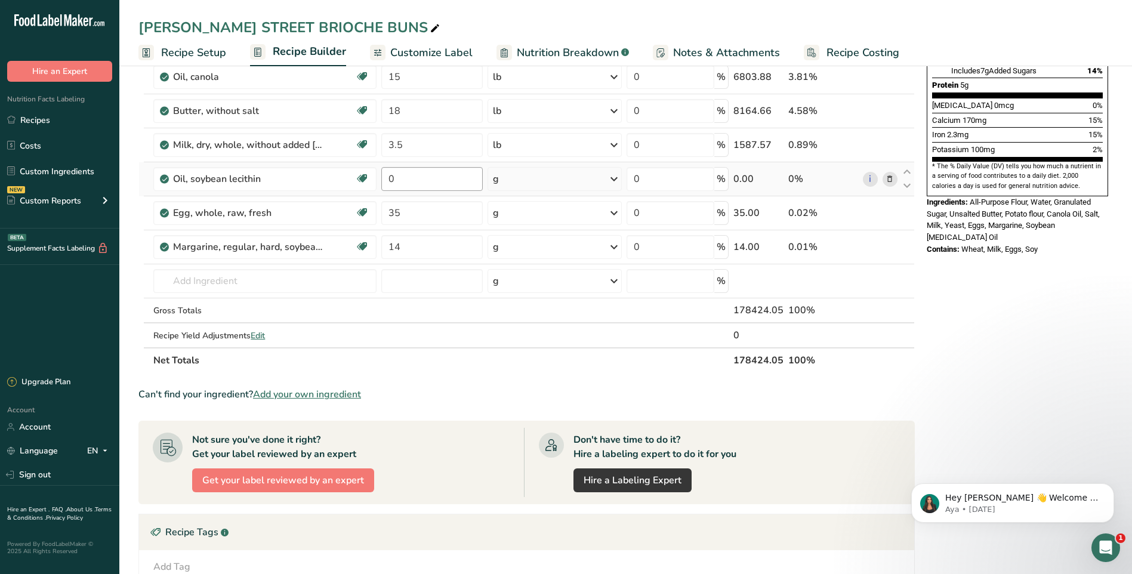
scroll to position [0, 0]
